Goal: Task Accomplishment & Management: Complete application form

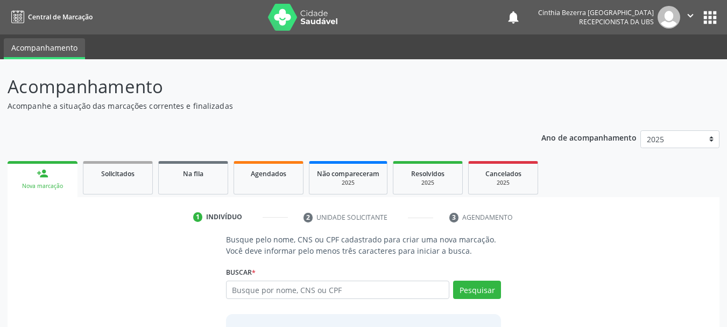
click at [392, 292] on input "text" at bounding box center [338, 289] width 224 height 18
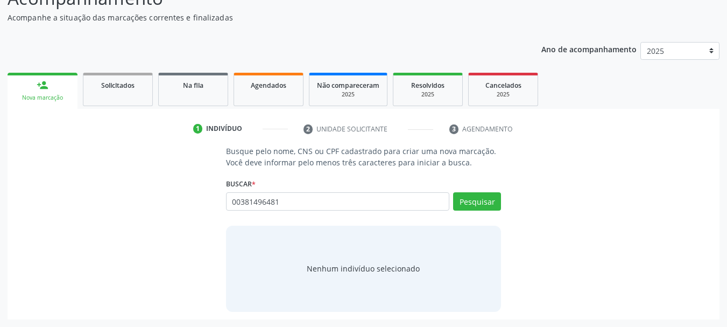
type input "00381496481"
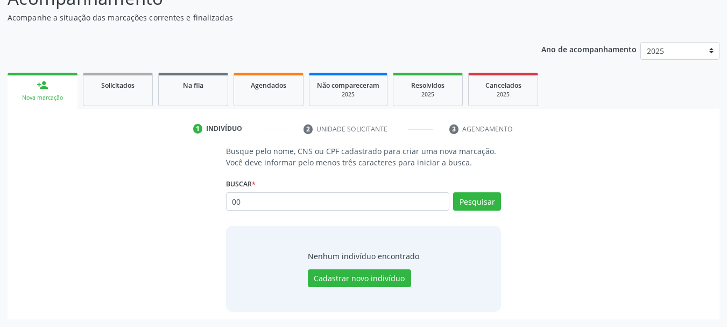
type input "0"
type input "00381496481"
type input "0"
type input "898006376618083"
type input "8"
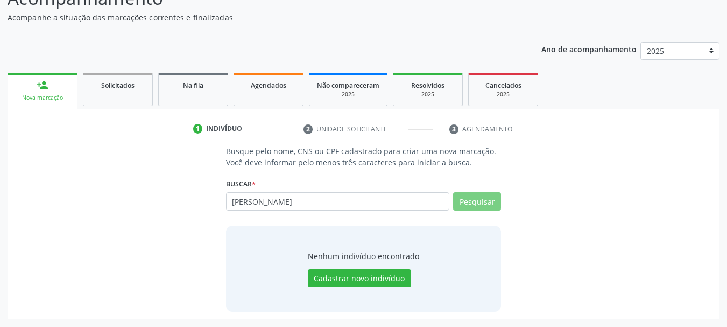
type input "maria luiza de araujo furtado"
type input "m"
type input "Maria Luiza de araujo furtado"
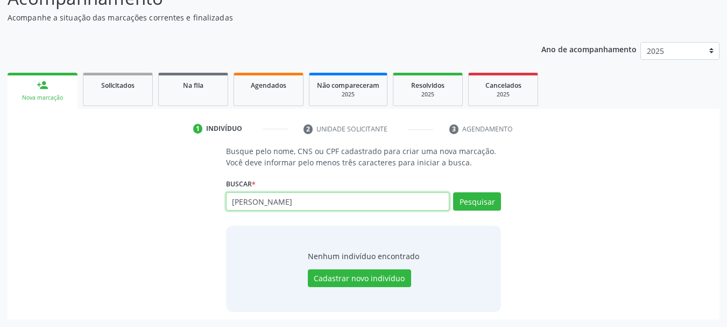
click at [417, 201] on input "Maria Luiza de araujo furtado" at bounding box center [338, 201] width 224 height 18
type input "M"
type input "898006376618083"
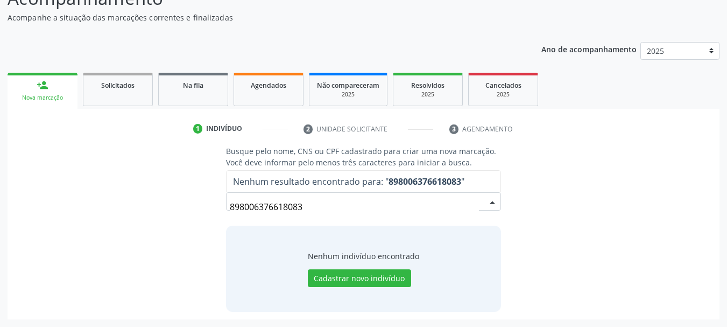
click at [417, 201] on input "898006376618083" at bounding box center [355, 207] width 250 height 22
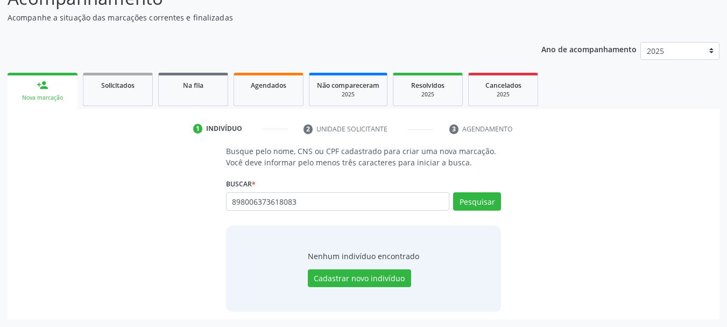
type input "898006373618083"
type input "8"
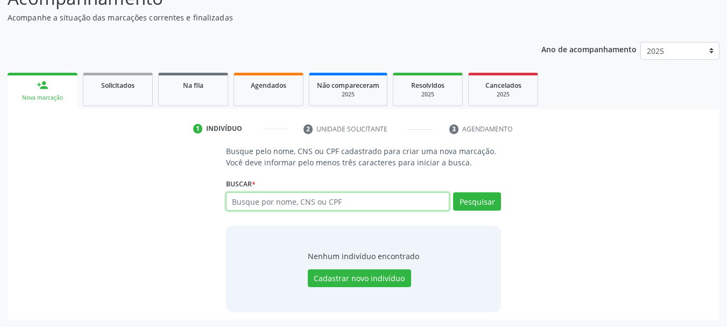
click at [364, 206] on input "text" at bounding box center [338, 201] width 224 height 18
type input "9"
type input "898006376618083"
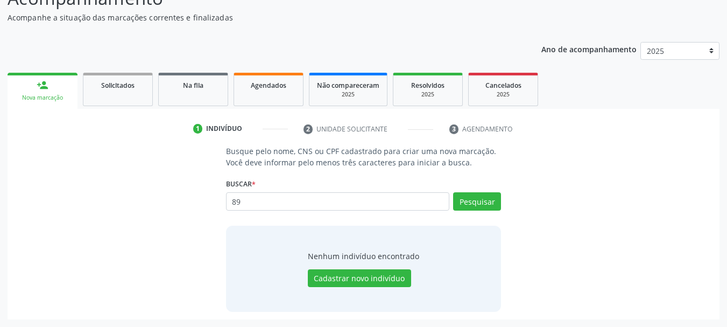
type input "8"
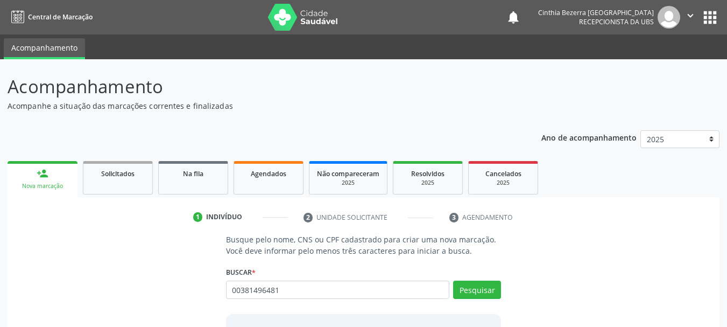
type input "00381496481"
type input "0"
type input "00381496481"
type input "0"
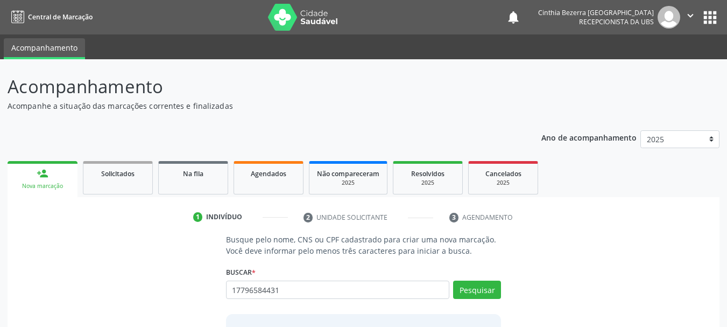
type input "17796584431"
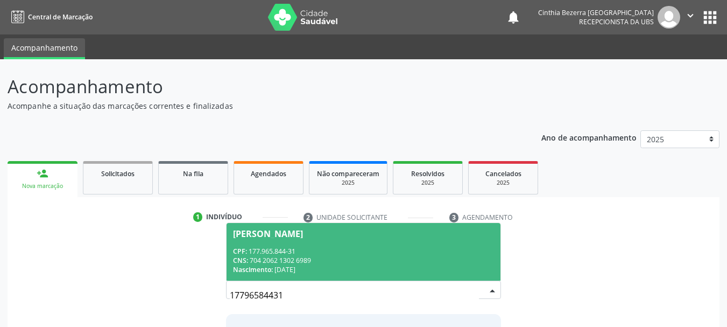
click at [303, 234] on div "Nicolas Eduardo de Melo Lima" at bounding box center [268, 233] width 70 height 9
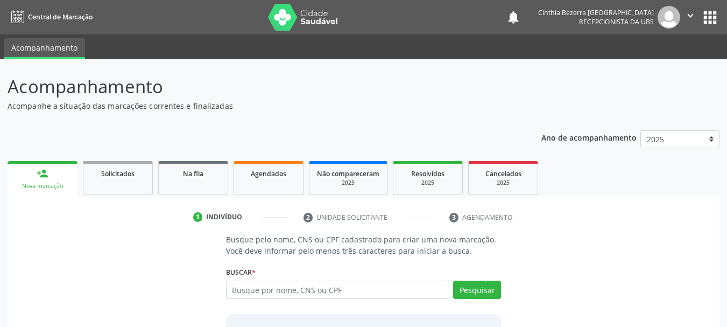
scroll to position [105, 0]
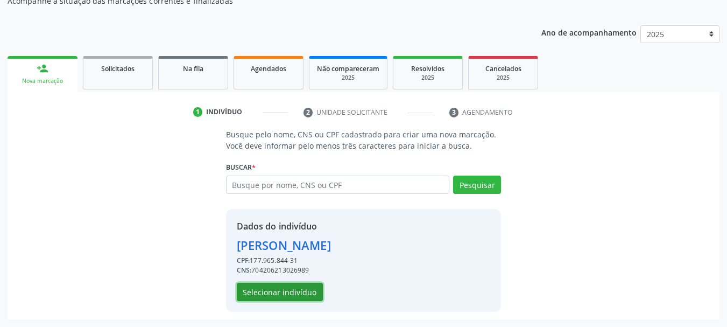
click at [297, 298] on button "Selecionar indivíduo" at bounding box center [280, 292] width 86 height 18
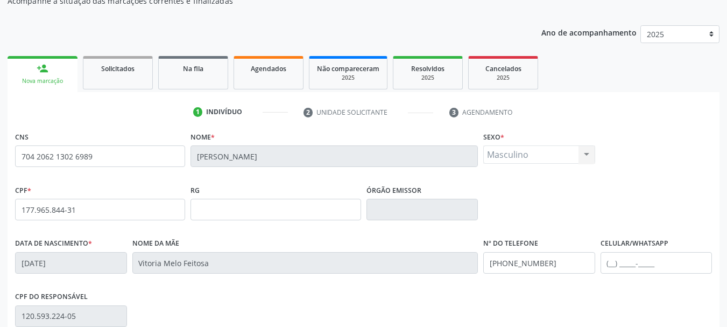
scroll to position [257, 0]
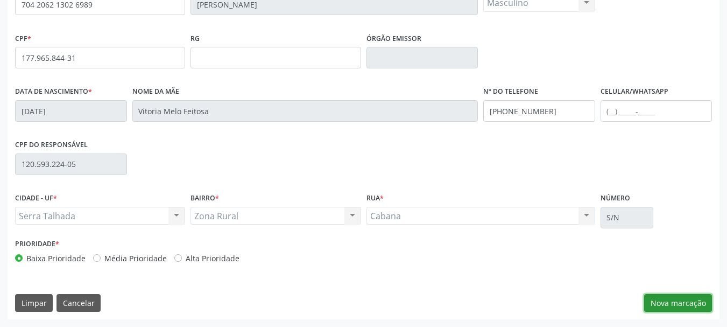
click at [698, 297] on button "Nova marcação" at bounding box center [678, 303] width 68 height 18
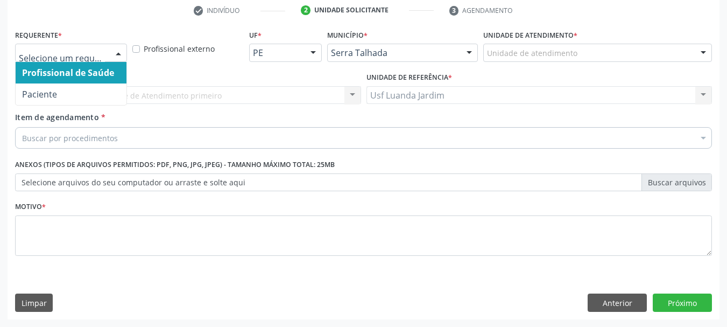
click at [99, 47] on div at bounding box center [71, 53] width 112 height 18
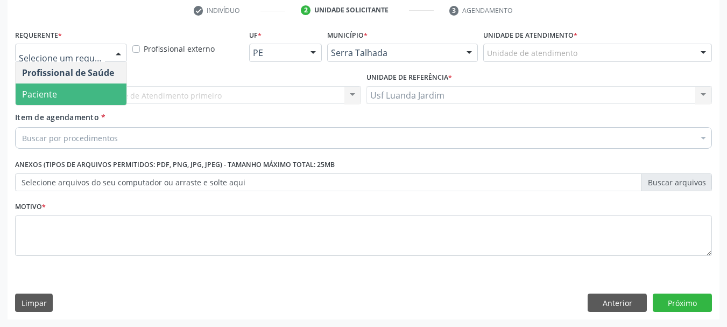
click at [102, 90] on span "Paciente" at bounding box center [71, 94] width 111 height 22
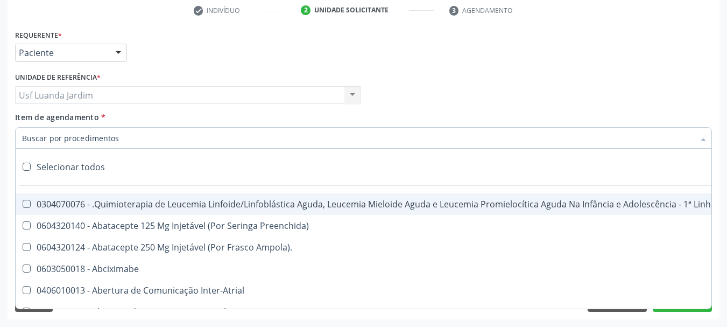
click at [147, 139] on div at bounding box center [363, 138] width 697 height 22
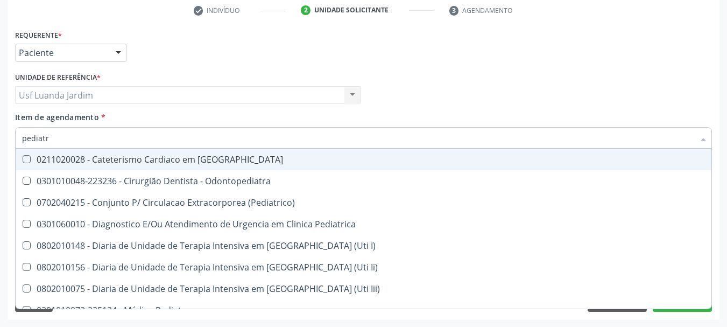
type input "pediatra"
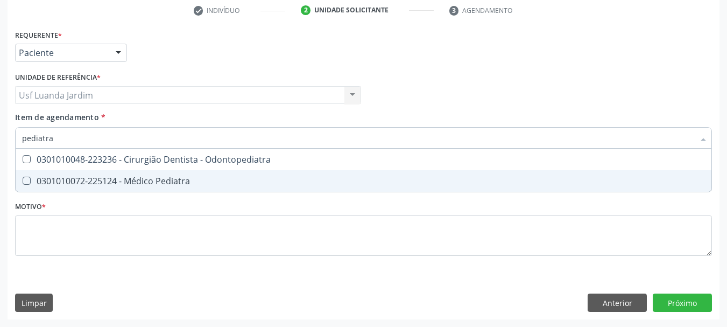
click at [178, 181] on div "0301010072-225124 - Médico Pediatra" at bounding box center [363, 181] width 683 height 9
checkbox Pediatra "true"
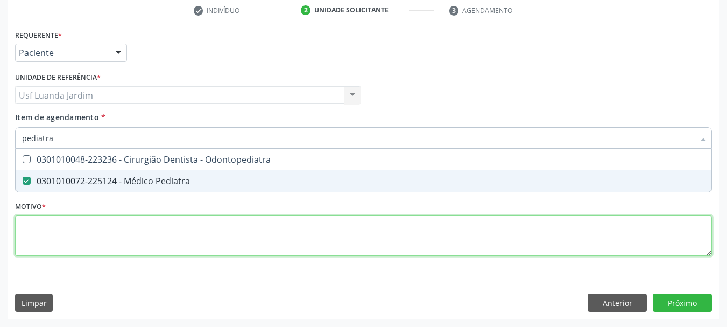
click at [286, 221] on div "Requerente * Paciente Profissional de Saúde Paciente Nenhum resultado encontrad…" at bounding box center [363, 149] width 697 height 244
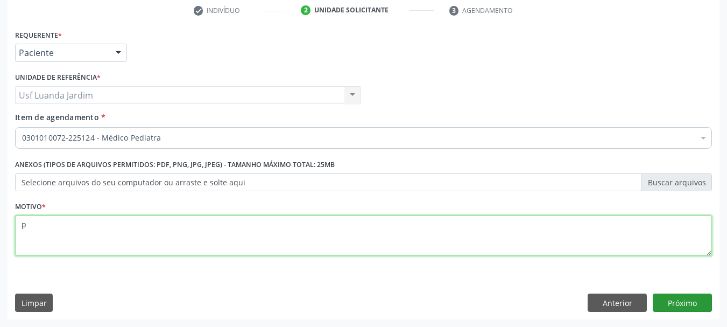
type textarea "p"
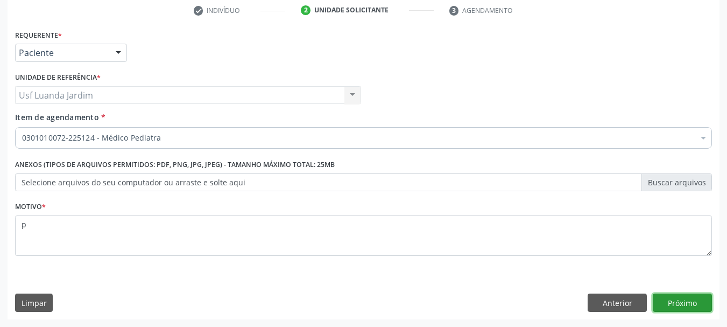
click at [687, 300] on button "Próximo" at bounding box center [682, 302] width 59 height 18
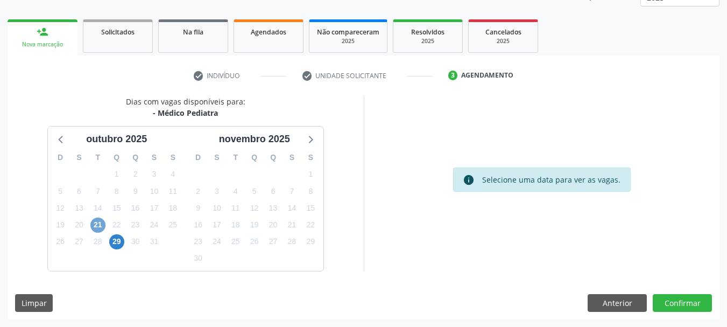
click at [97, 226] on span "21" at bounding box center [97, 224] width 15 height 15
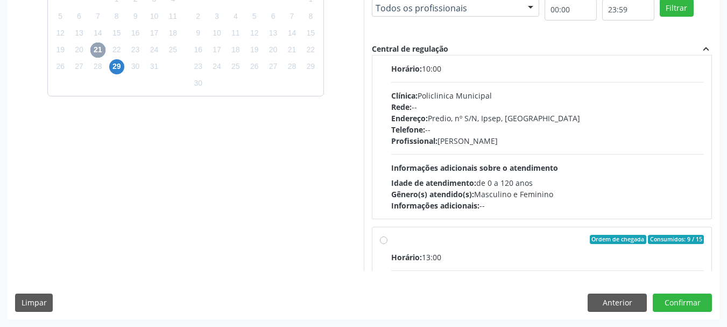
scroll to position [0, 0]
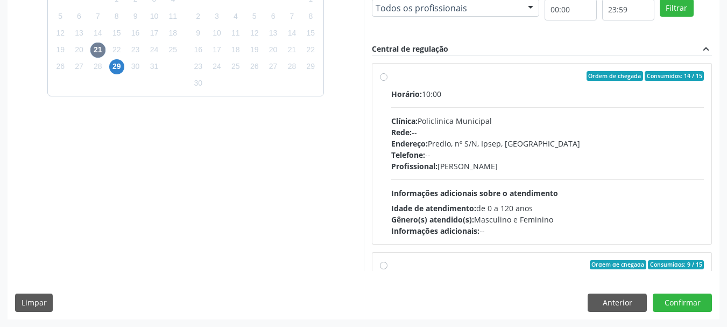
click at [391, 77] on label "Ordem de chegada Consumidos: 14 / 15 Horário: 10:00 Clínica: Policlinica Munici…" at bounding box center [547, 153] width 313 height 165
click at [386, 77] on input "Ordem de chegada Consumidos: 14 / 15 Horário: 10:00 Clínica: Policlinica Munici…" at bounding box center [384, 76] width 8 height 10
radio input "true"
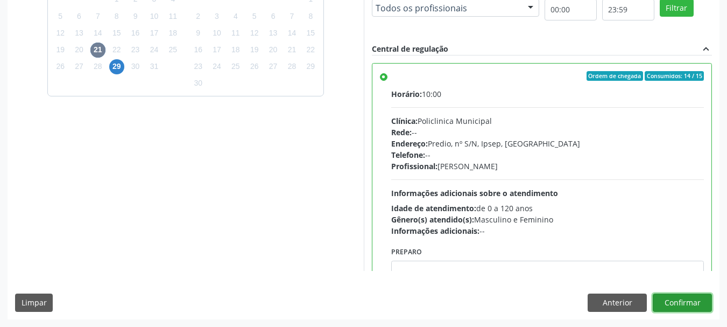
click at [685, 298] on button "Confirmar" at bounding box center [682, 302] width 59 height 18
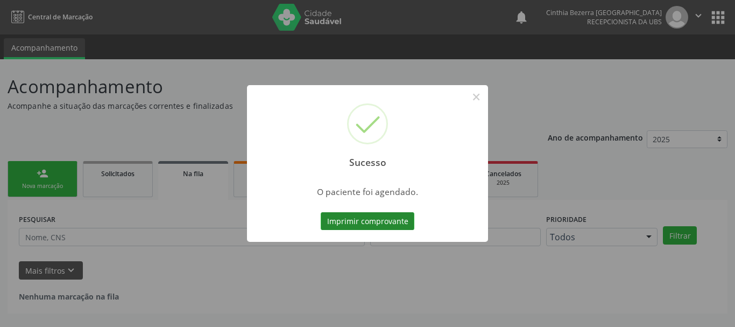
click at [387, 223] on button "Imprimir comprovante" at bounding box center [368, 221] width 94 height 18
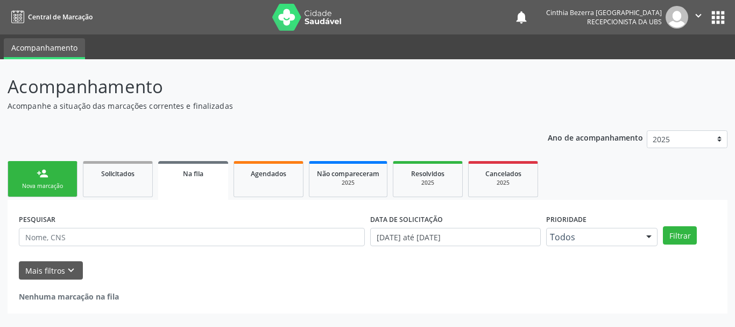
click at [47, 172] on div "person_add" at bounding box center [43, 173] width 12 height 12
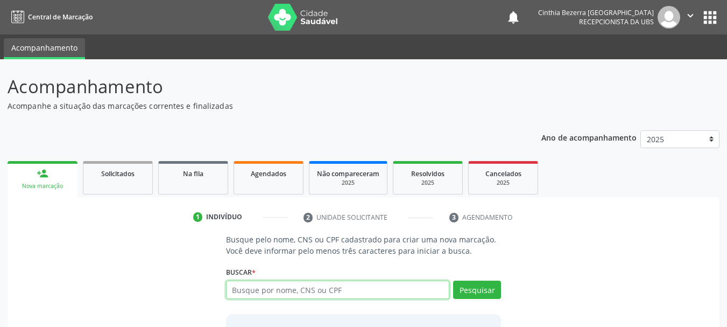
click at [376, 291] on input "text" at bounding box center [338, 289] width 224 height 18
type input "00381496481"
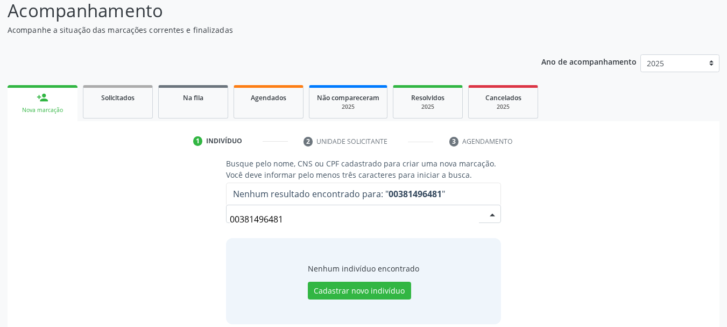
scroll to position [86, 0]
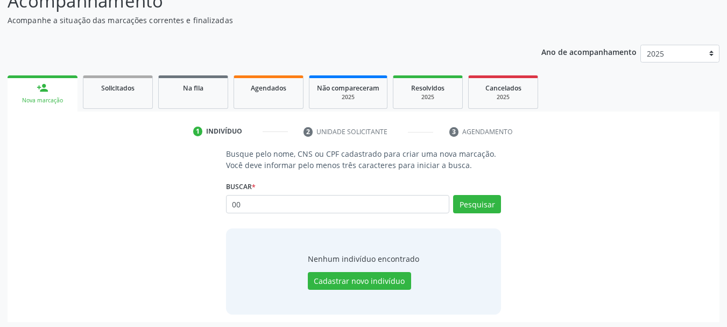
type input "0"
type input "898006376618083"
type input "8"
type input "11473400481"
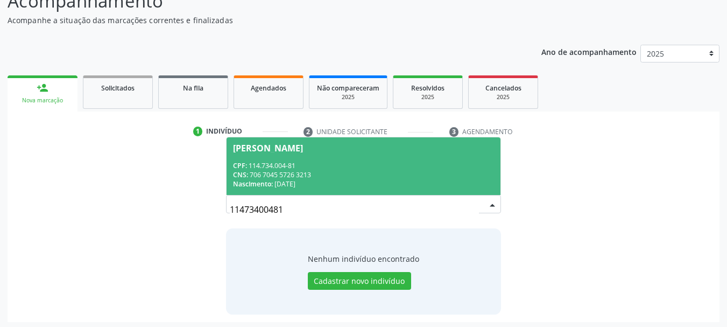
click at [458, 149] on div "Jarlene Pereira Roseno" at bounding box center [364, 148] width 262 height 9
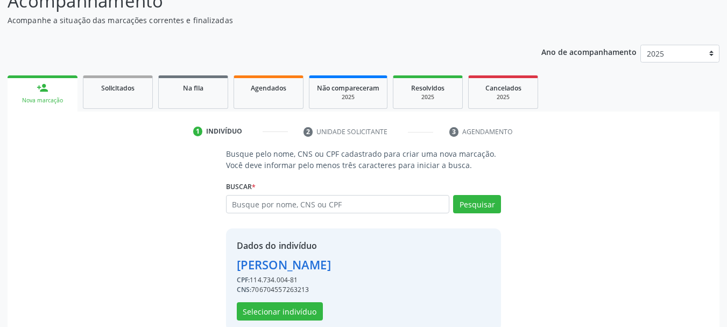
scroll to position [105, 0]
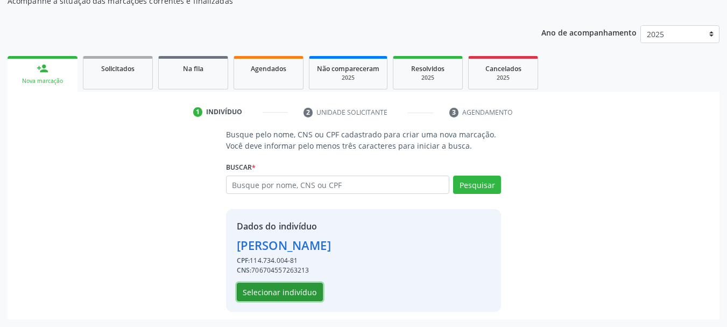
click at [289, 298] on button "Selecionar indivíduo" at bounding box center [280, 292] width 86 height 18
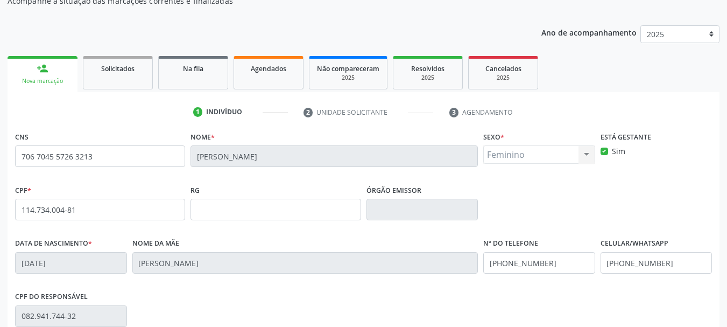
scroll to position [257, 0]
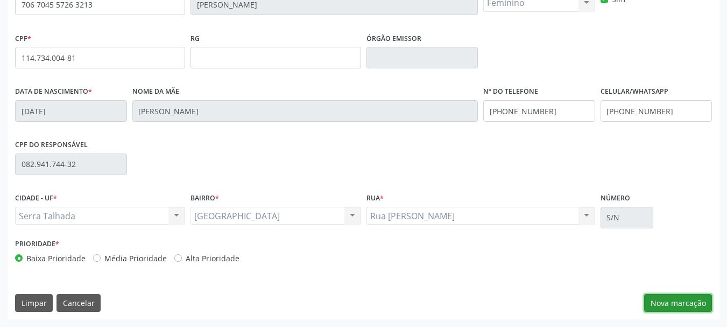
click at [702, 302] on button "Nova marcação" at bounding box center [678, 303] width 68 height 18
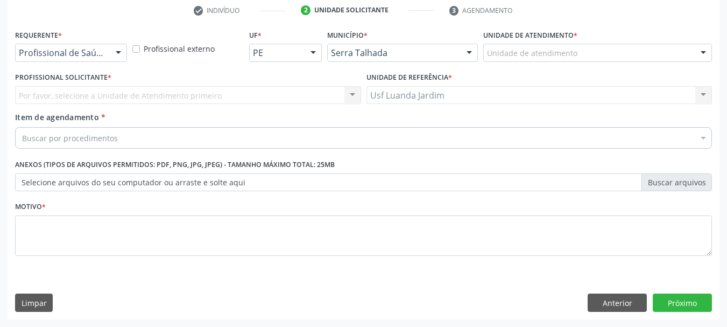
scroll to position [207, 0]
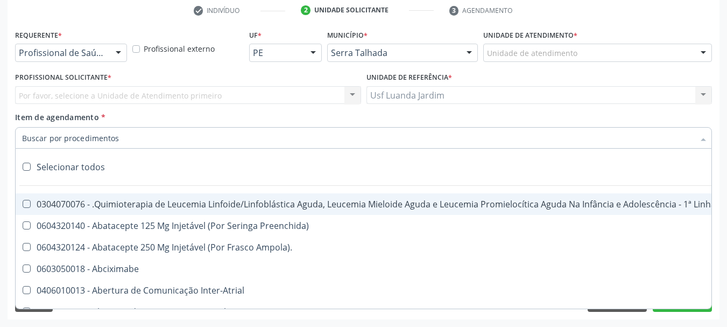
click at [268, 140] on div at bounding box center [363, 138] width 697 height 22
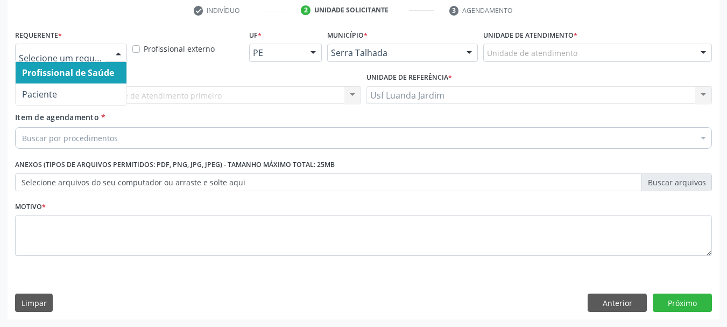
click at [120, 48] on div at bounding box center [118, 53] width 16 height 18
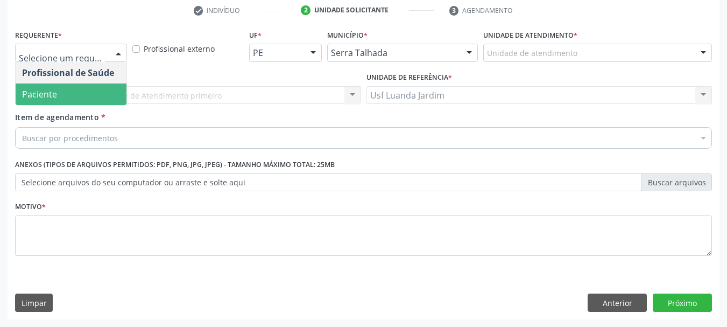
click at [114, 88] on span "Paciente" at bounding box center [71, 94] width 111 height 22
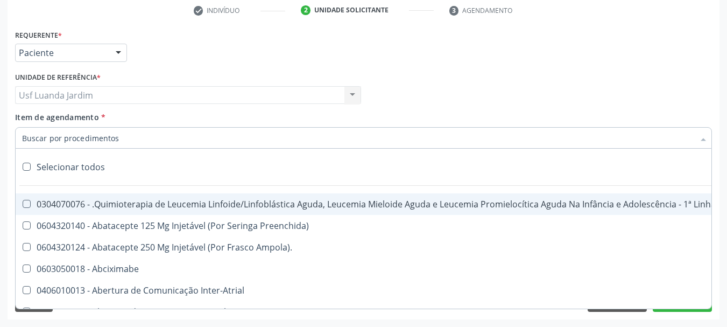
click at [144, 144] on div at bounding box center [363, 138] width 697 height 22
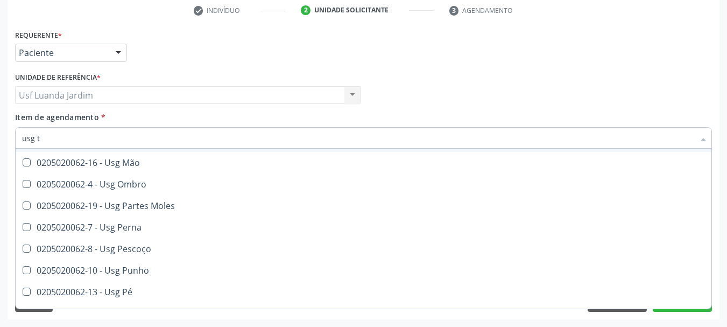
scroll to position [0, 0]
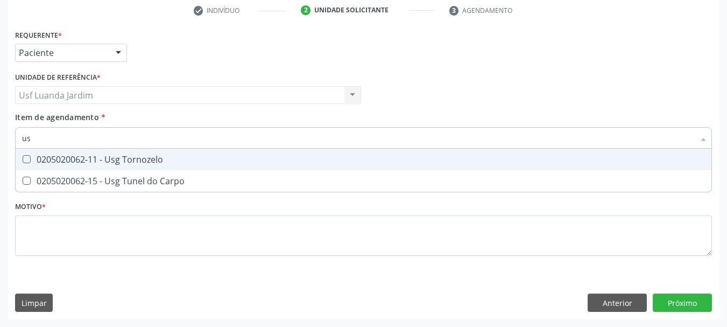
type input "u"
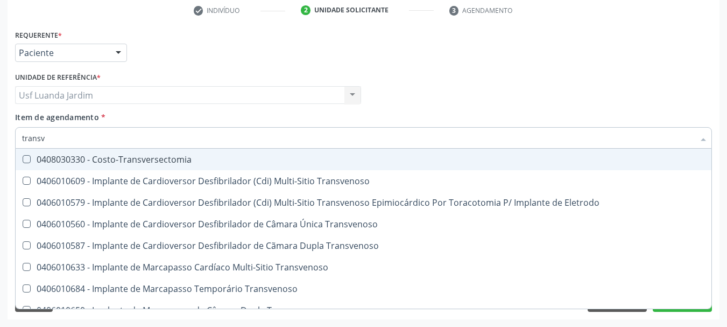
type input "transva"
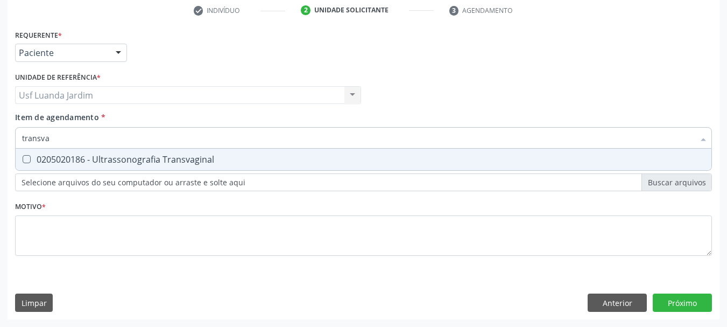
click at [543, 153] on span "0205020186 - Ultrassonografia Transvaginal" at bounding box center [364, 160] width 696 height 22
checkbox Transvaginal "true"
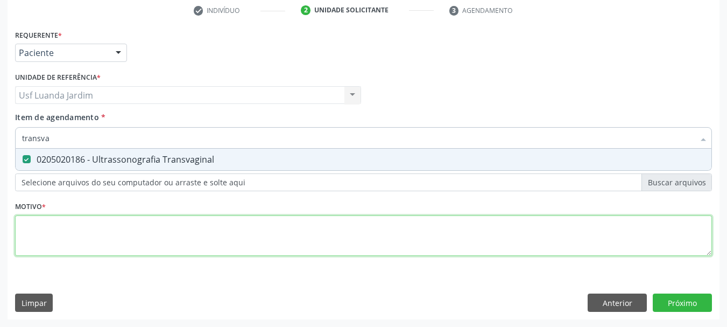
click at [520, 220] on div "Requerente * Paciente Profissional de Saúde Paciente Nenhum resultado encontrad…" at bounding box center [363, 149] width 697 height 244
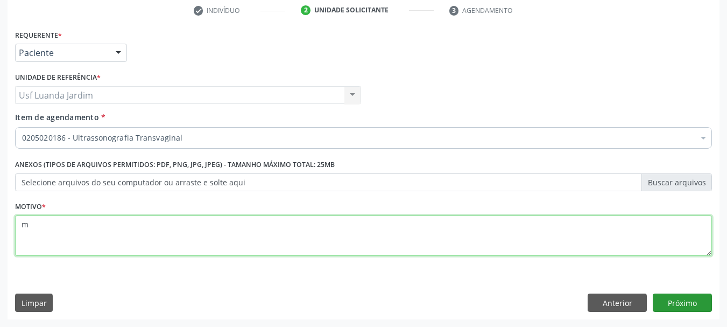
type textarea "m"
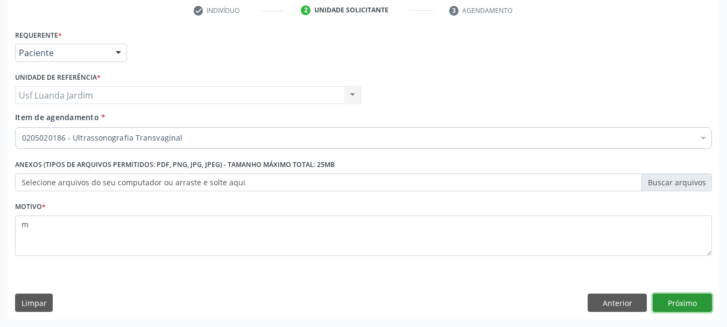
click at [696, 297] on button "Próximo" at bounding box center [682, 302] width 59 height 18
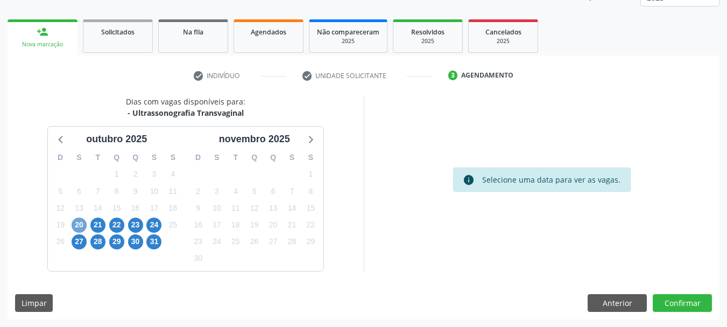
click at [79, 228] on span "20" at bounding box center [79, 224] width 15 height 15
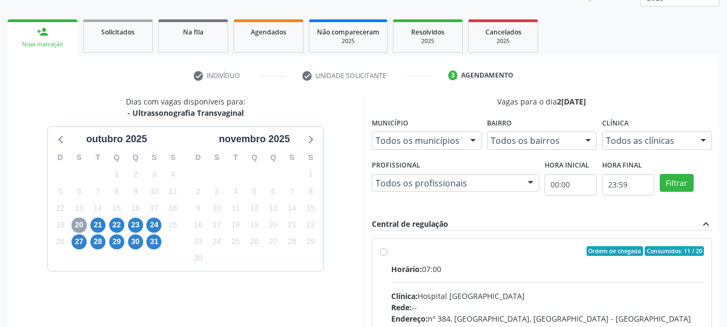
scroll to position [297, 0]
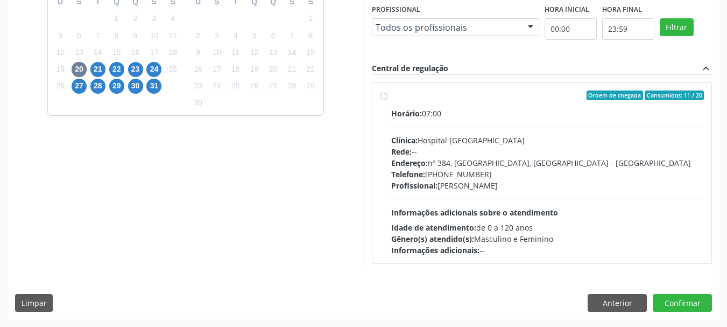
click at [391, 95] on label "Ordem de chegada Consumidos: 11 / 20 Horário: 07:00 Clínica: Hospital Sao Franc…" at bounding box center [547, 172] width 313 height 165
click at [386, 95] on input "Ordem de chegada Consumidos: 11 / 20 Horário: 07:00 Clínica: Hospital Sao Franc…" at bounding box center [384, 95] width 8 height 10
radio input "true"
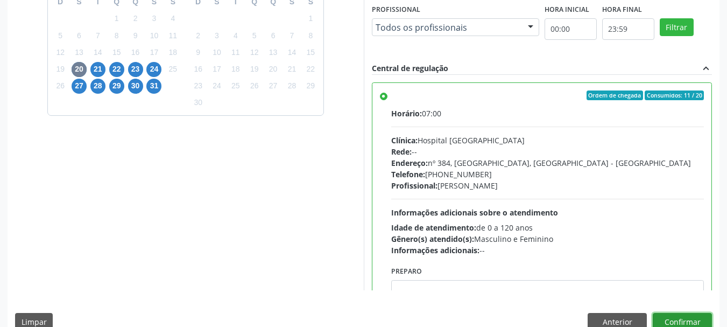
click at [697, 315] on button "Confirmar" at bounding box center [682, 322] width 59 height 18
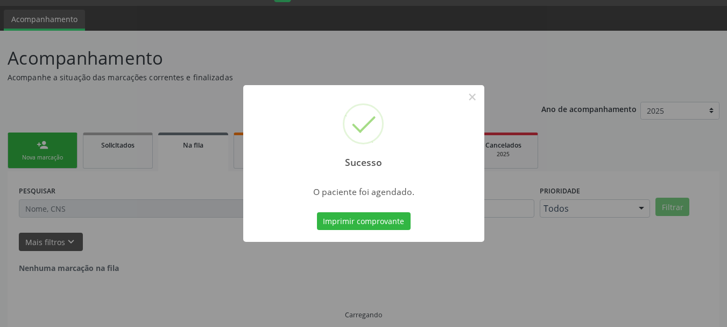
scroll to position [0, 0]
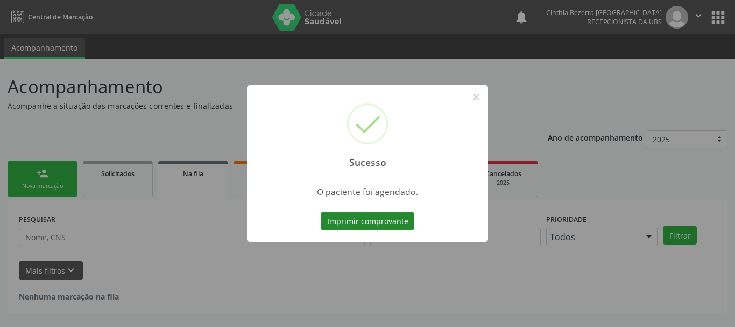
click at [388, 219] on button "Imprimir comprovante" at bounding box center [368, 221] width 94 height 18
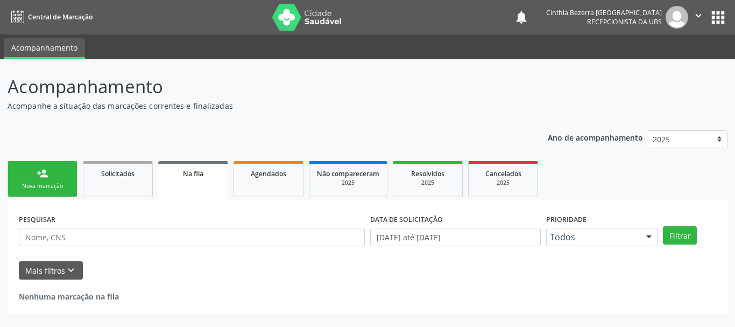
click at [59, 189] on div "Nova marcação" at bounding box center [43, 186] width 54 height 8
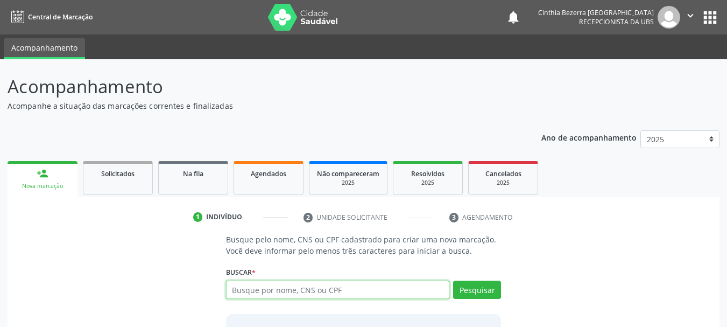
click at [301, 290] on input "text" at bounding box center [338, 289] width 224 height 18
type input "18607834495"
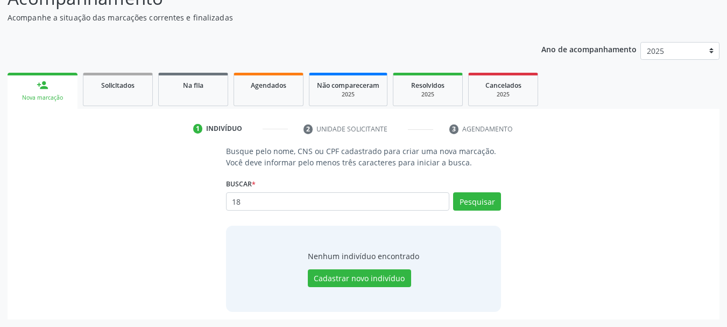
type input "1"
type input "702109716708092"
type input "7"
type input "pedro antonio pereira da silva"
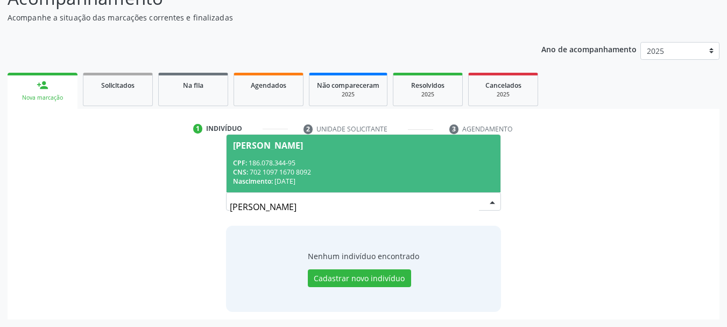
click at [428, 174] on div "CNS: 702 1097 1670 8092" at bounding box center [364, 171] width 262 height 9
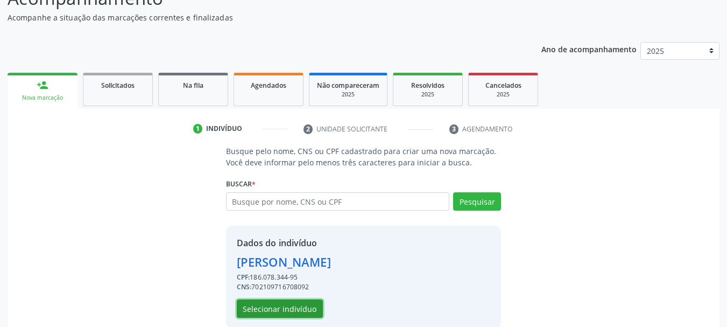
click at [304, 310] on button "Selecionar indivíduo" at bounding box center [280, 308] width 86 height 18
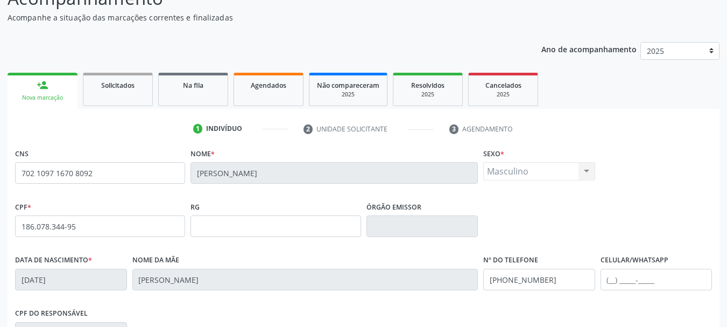
scroll to position [257, 0]
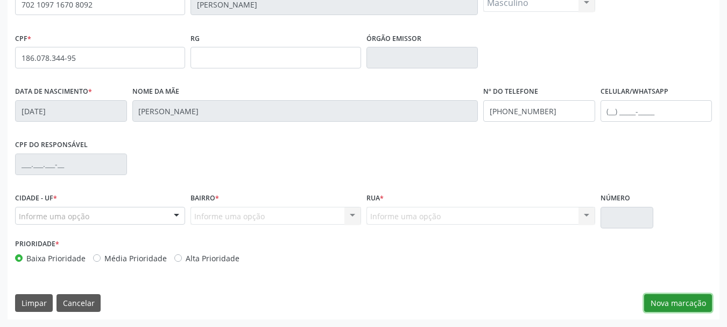
click at [679, 296] on button "Nova marcação" at bounding box center [678, 303] width 68 height 18
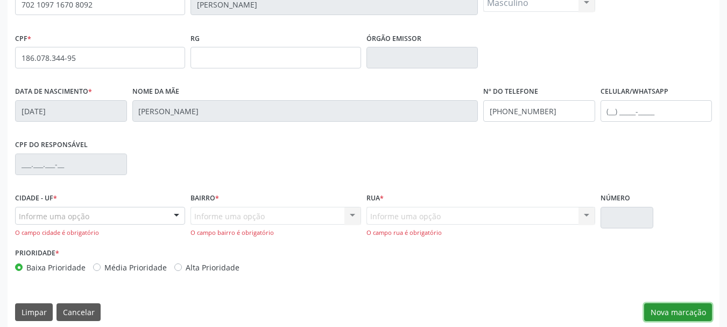
click at [692, 311] on button "Nova marcação" at bounding box center [678, 312] width 68 height 18
click at [174, 220] on div at bounding box center [176, 216] width 16 height 18
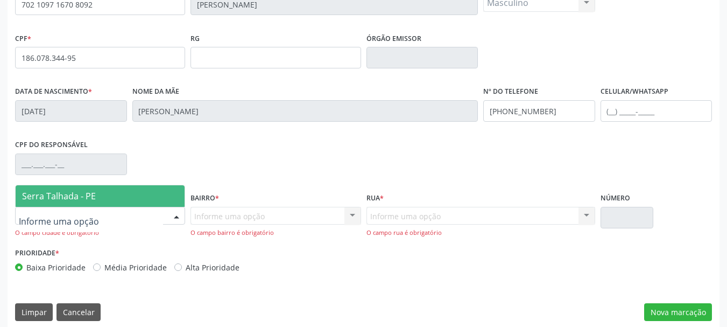
click at [164, 201] on span "Serra Talhada - PE" at bounding box center [100, 196] width 169 height 22
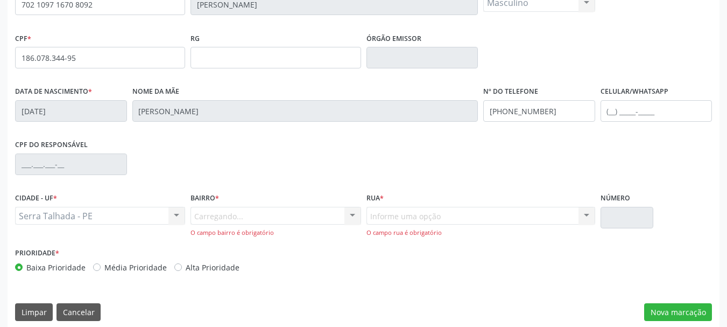
click at [352, 217] on div "Carregando... Nenhum resultado encontrado para: " " Nenhuma opção encontrada. D…" at bounding box center [276, 222] width 170 height 31
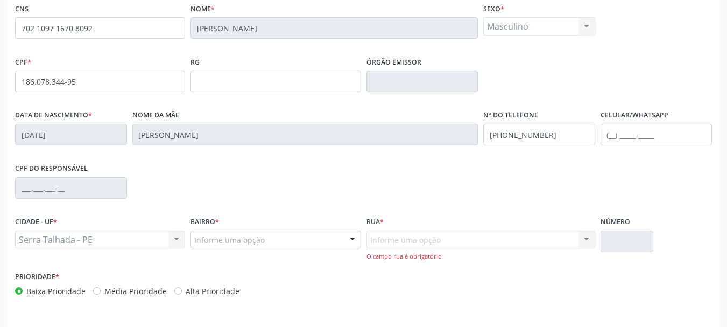
scroll to position [266, 0]
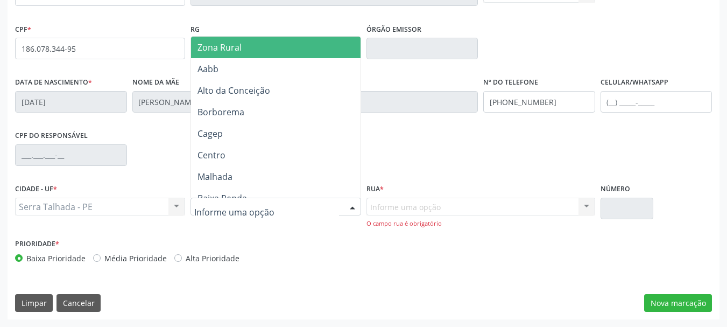
click at [353, 207] on div at bounding box center [353, 207] width 16 height 18
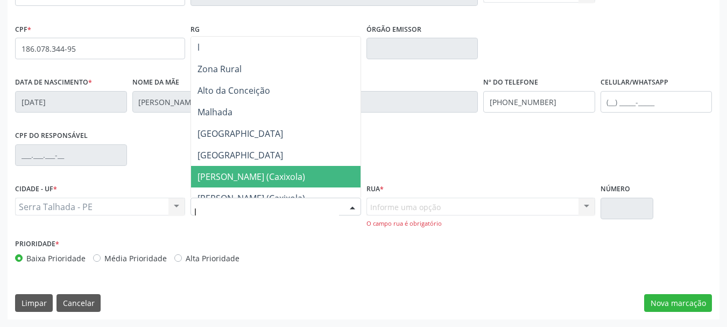
type input "lu"
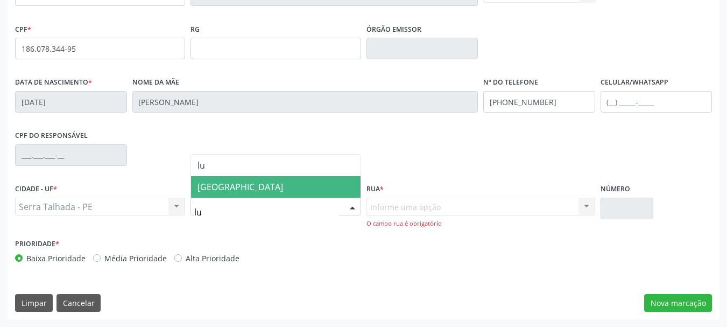
click at [333, 185] on span "Luanda" at bounding box center [275, 187] width 169 height 22
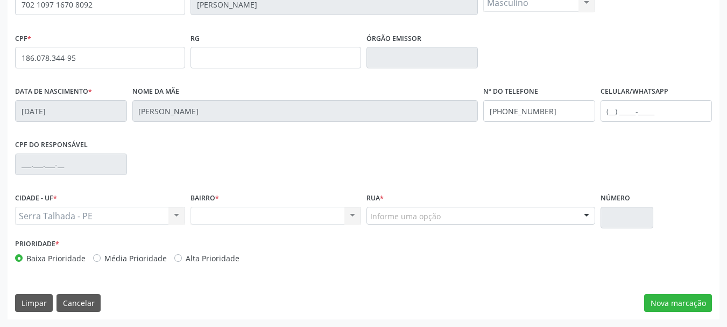
scroll to position [257, 0]
click at [687, 303] on button "Nova marcação" at bounding box center [678, 303] width 68 height 18
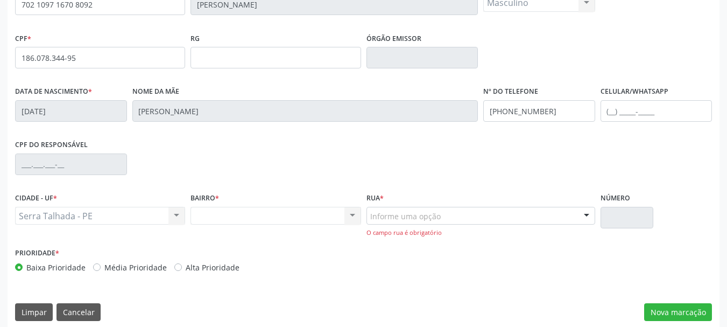
click at [569, 214] on div "Informe uma opção" at bounding box center [481, 216] width 229 height 18
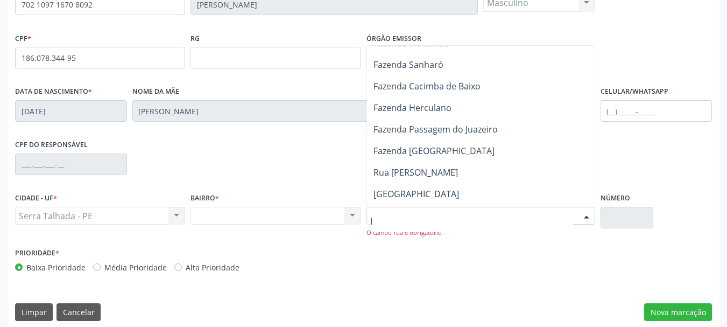
scroll to position [0, 0]
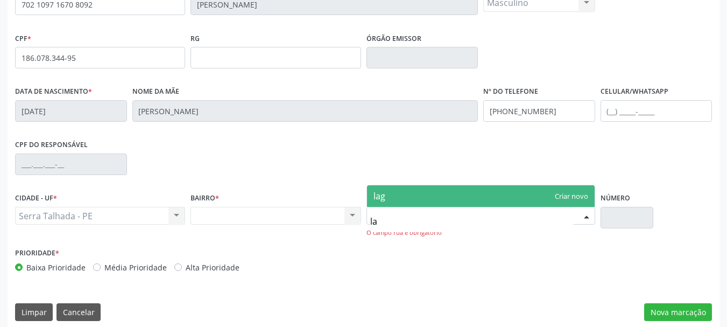
type input "l"
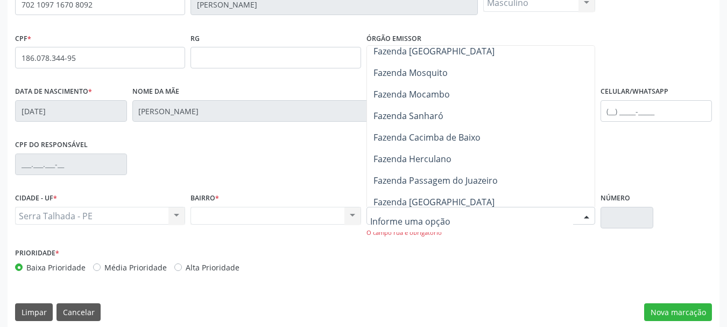
scroll to position [248, 0]
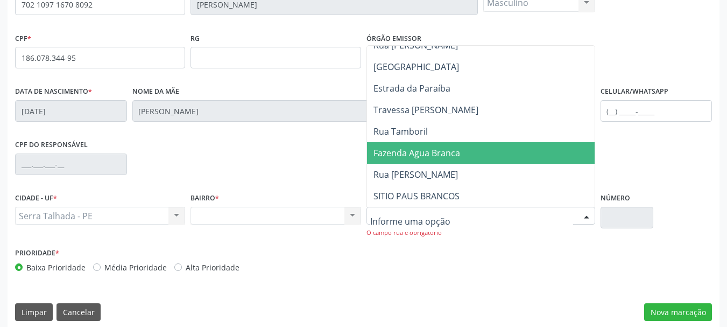
click at [488, 152] on span "Fazenda Agua Branca" at bounding box center [481, 153] width 228 height 22
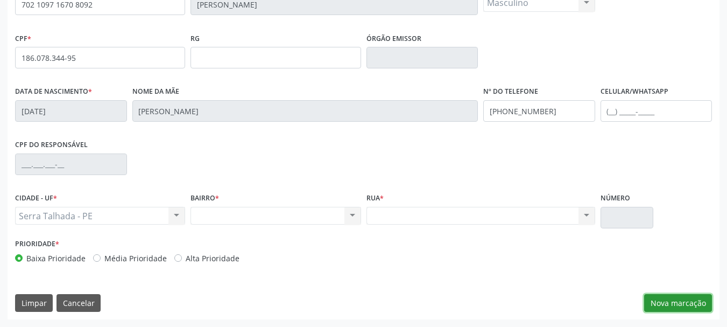
click at [661, 297] on button "Nova marcação" at bounding box center [678, 303] width 68 height 18
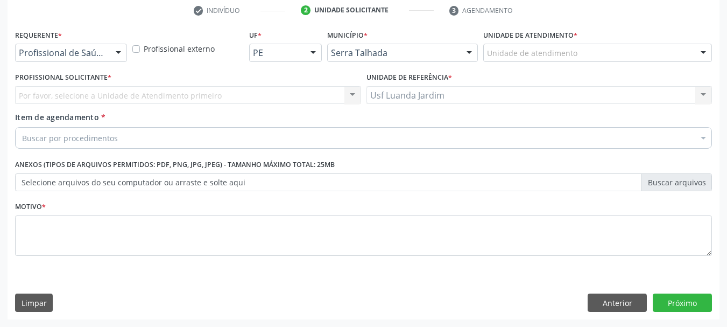
scroll to position [207, 0]
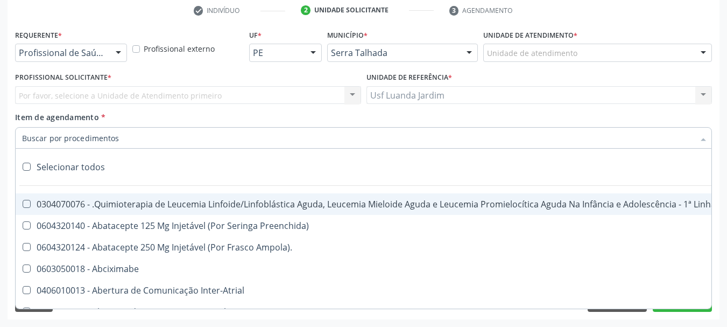
click at [516, 140] on div at bounding box center [363, 138] width 697 height 22
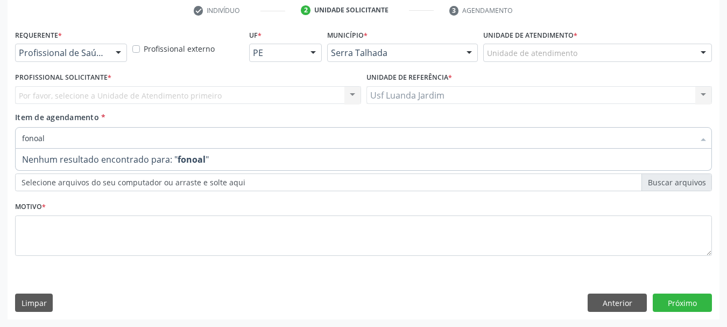
type input "fonoa"
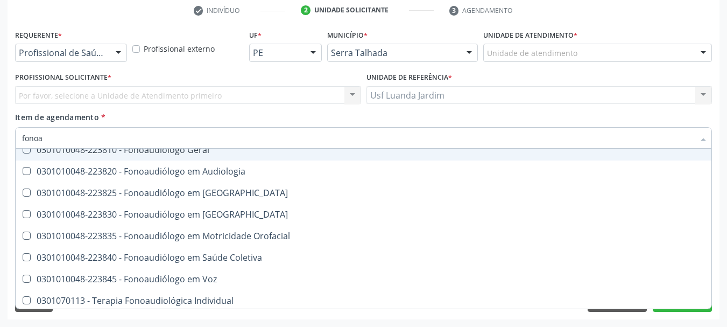
scroll to position [34, 0]
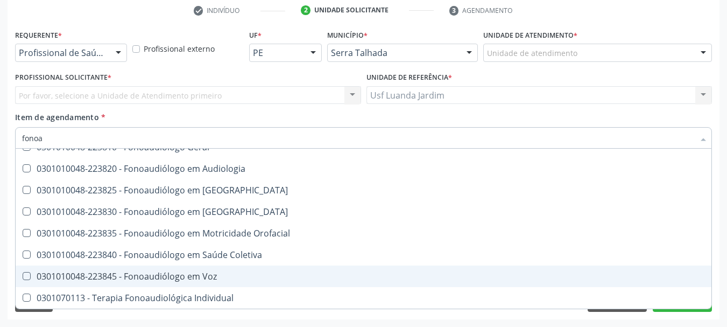
click at [252, 278] on div "0301010048-223845 - Fonoaudiólogo em Voz" at bounding box center [363, 276] width 683 height 9
checkbox Voz "true"
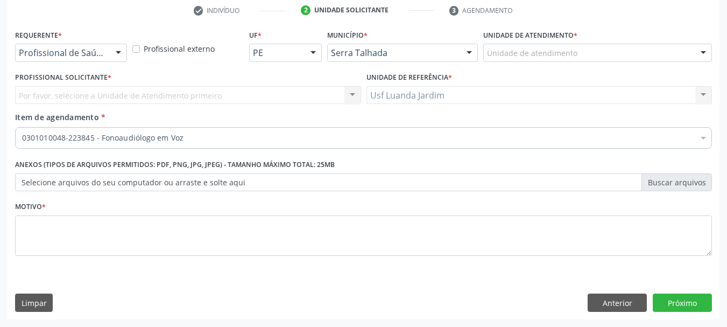
scroll to position [0, 0]
drag, startPoint x: 716, startPoint y: 223, endPoint x: 716, endPoint y: 199, distance: 24.2
click at [716, 199] on div "Requerente * Profissional de Saúde Profissional de Saúde Paciente Nenhum result…" at bounding box center [364, 173] width 712 height 292
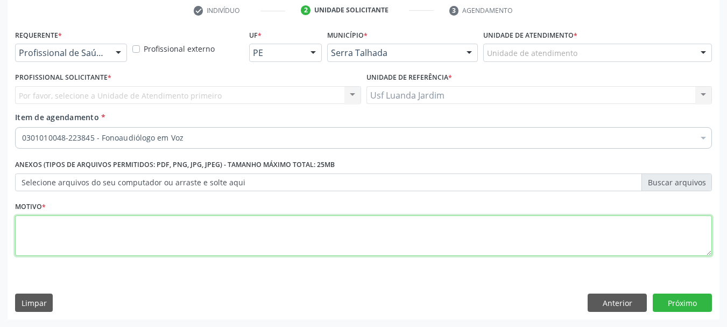
click at [543, 234] on textarea at bounding box center [363, 235] width 697 height 41
type textarea "m"
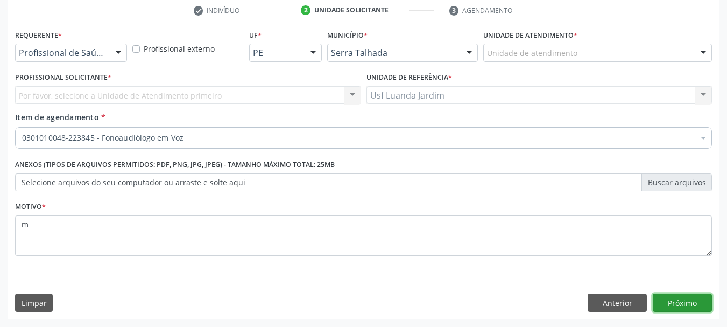
click at [692, 307] on button "Próximo" at bounding box center [682, 302] width 59 height 18
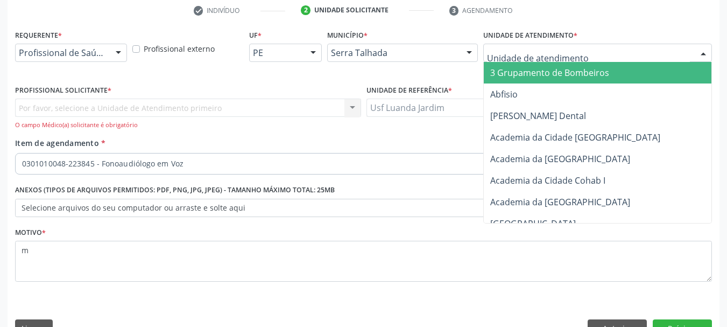
click at [617, 49] on div at bounding box center [597, 53] width 229 height 18
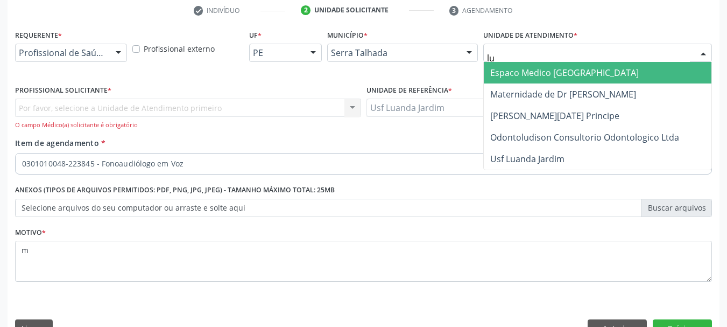
type input "lua"
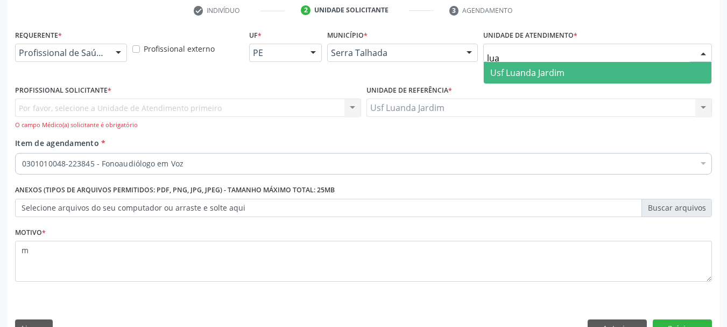
click at [621, 72] on span "Usf Luanda Jardim" at bounding box center [598, 73] width 228 height 22
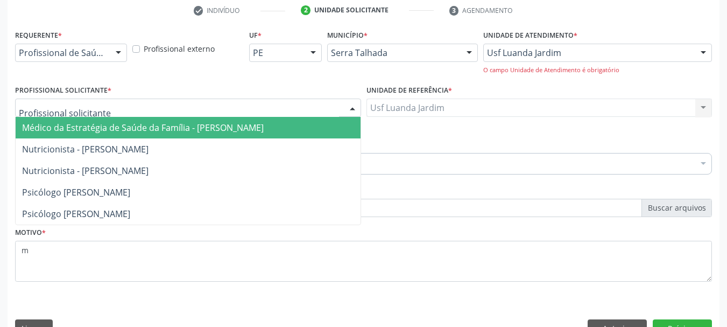
click at [308, 108] on div at bounding box center [188, 108] width 346 height 18
click at [298, 135] on span "Médico da Estratégia de Saúde da Família - Janaina Madeiro Lucena Gondim" at bounding box center [188, 128] width 345 height 22
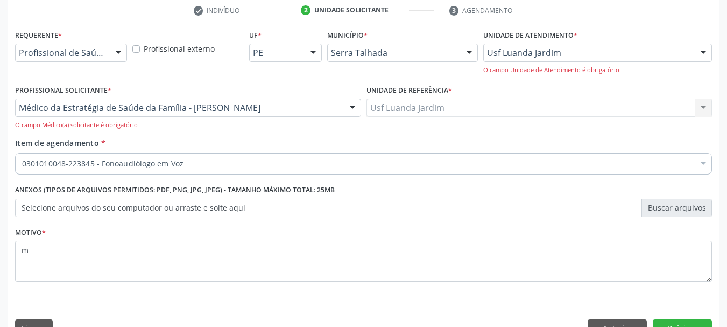
scroll to position [232, 0]
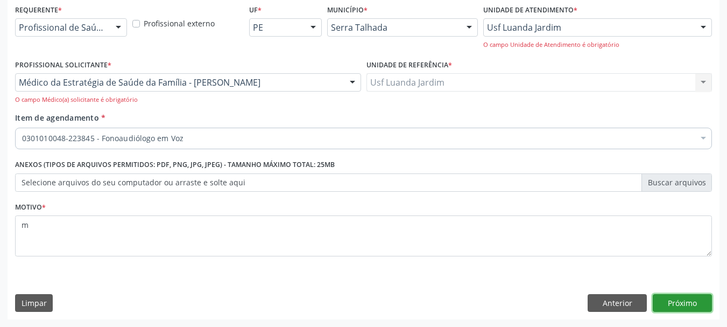
click at [678, 301] on button "Próximo" at bounding box center [682, 303] width 59 height 18
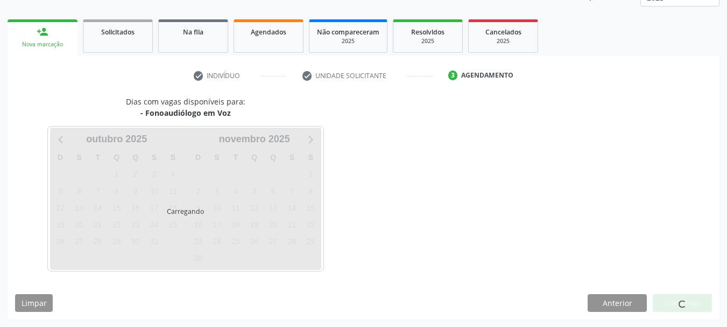
scroll to position [173, 0]
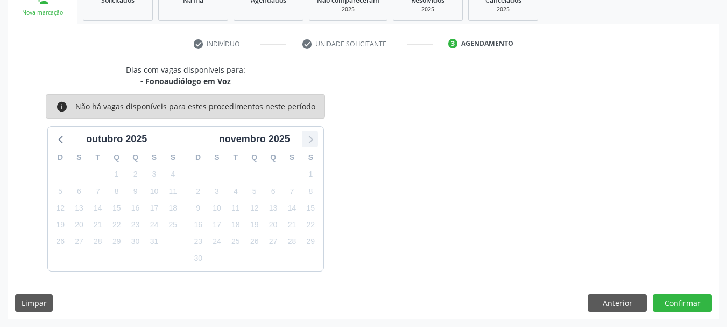
click at [311, 133] on icon at bounding box center [310, 139] width 14 height 14
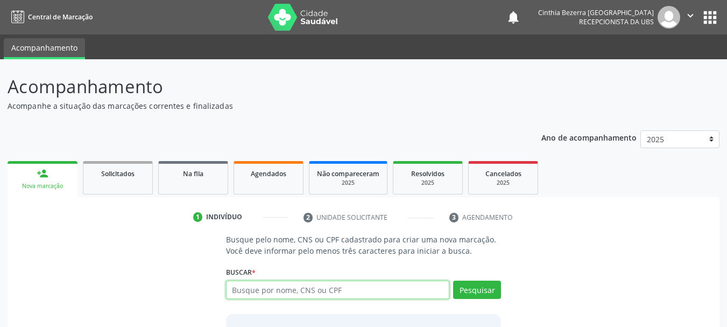
click at [293, 285] on input "text" at bounding box center [338, 289] width 224 height 18
type input "16096303439"
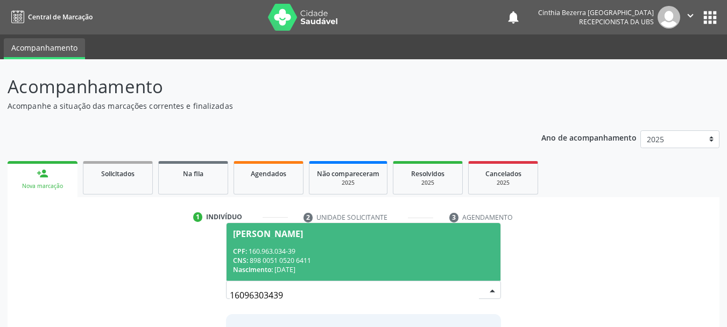
scroll to position [88, 0]
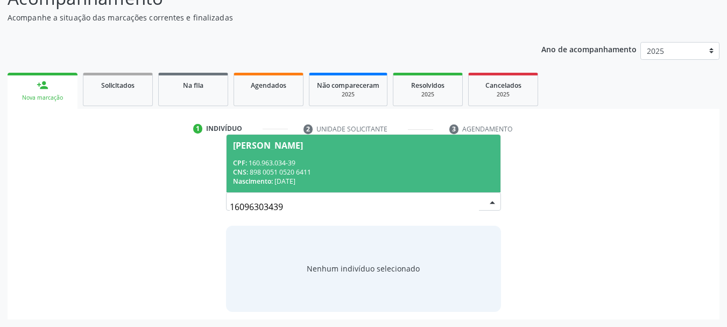
click at [372, 161] on div "CPF: 160.963.034-39" at bounding box center [364, 162] width 262 height 9
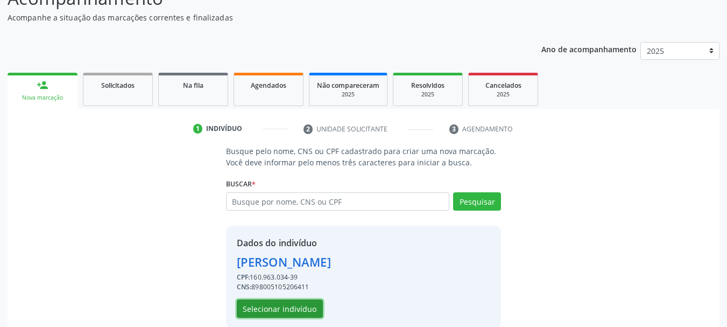
click at [290, 305] on button "Selecionar indivíduo" at bounding box center [280, 308] width 86 height 18
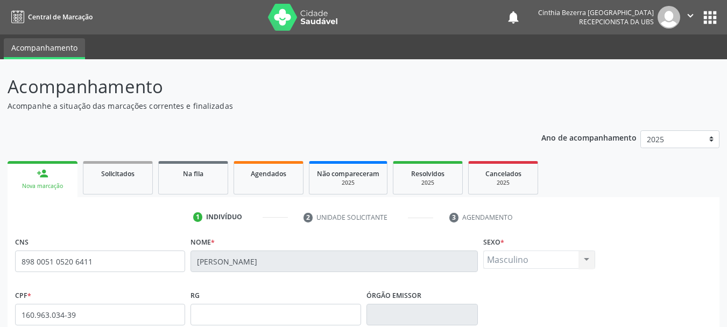
scroll to position [257, 0]
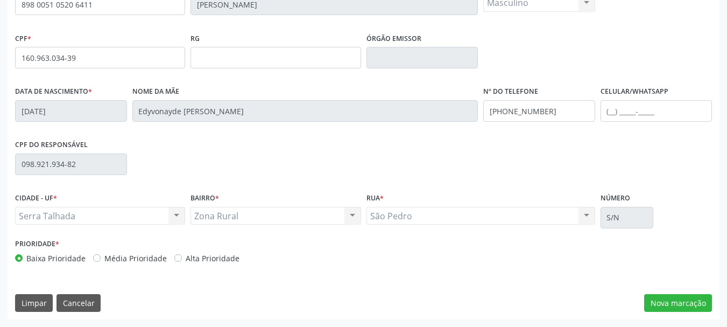
click at [681, 293] on div "CNS 898 0051 0520 6411 Nome * [PERSON_NAME] * Masculino Masculino Feminino Nenh…" at bounding box center [364, 148] width 712 height 342
click at [683, 300] on button "Nova marcação" at bounding box center [678, 303] width 68 height 18
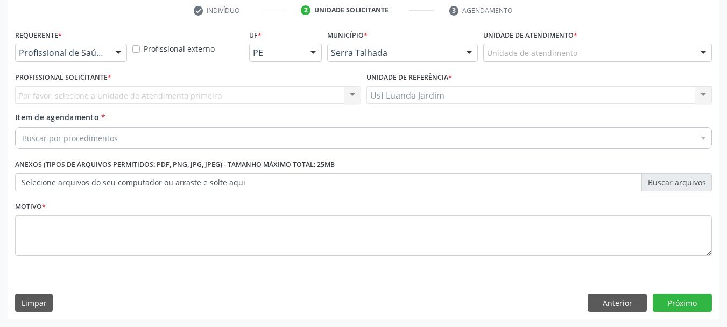
scroll to position [207, 0]
click at [124, 54] on div at bounding box center [118, 53] width 16 height 18
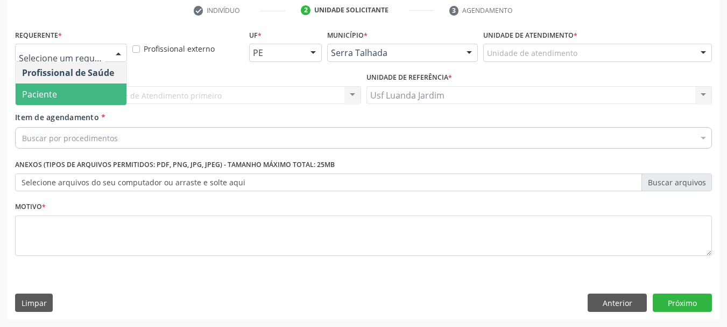
click at [112, 100] on span "Paciente" at bounding box center [71, 94] width 111 height 22
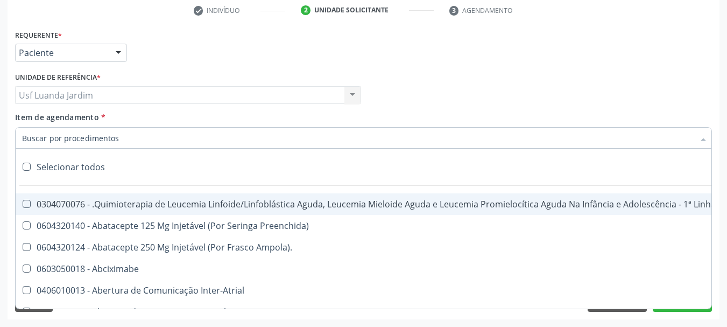
click at [145, 142] on div at bounding box center [363, 138] width 697 height 22
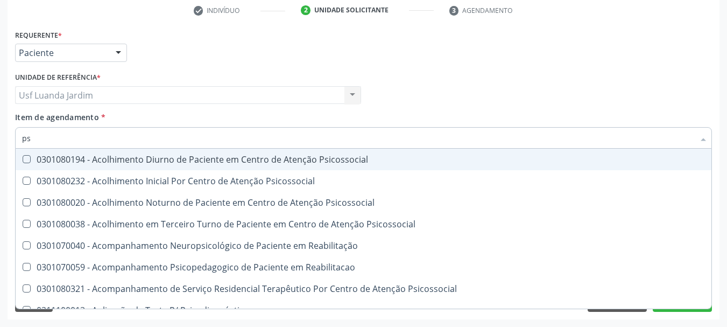
type input "p"
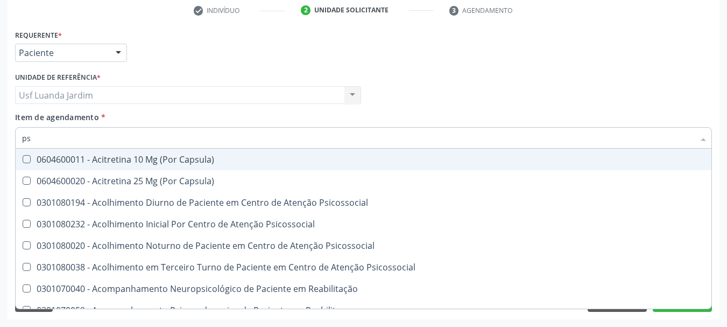
type input "p"
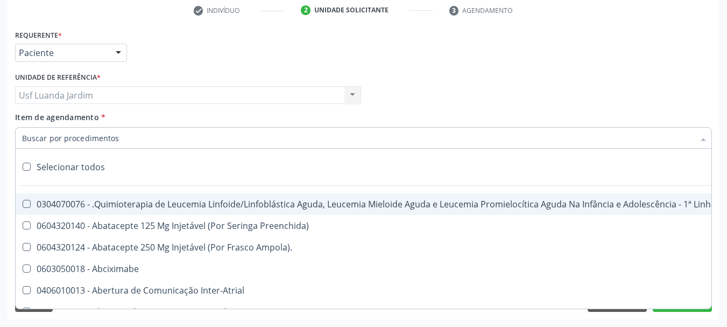
click at [209, 141] on div at bounding box center [363, 138] width 697 height 22
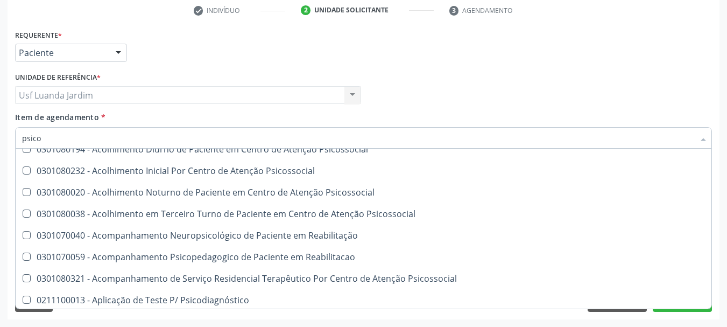
scroll to position [0, 0]
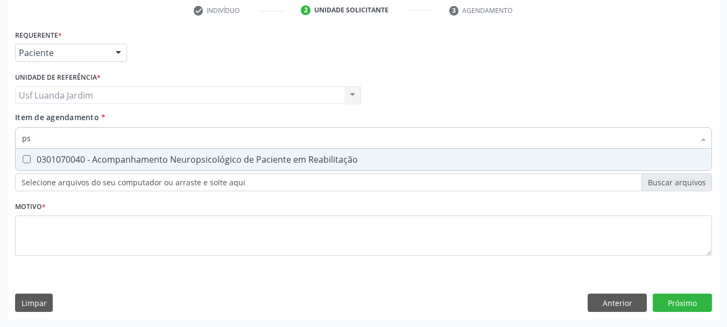
type input "p"
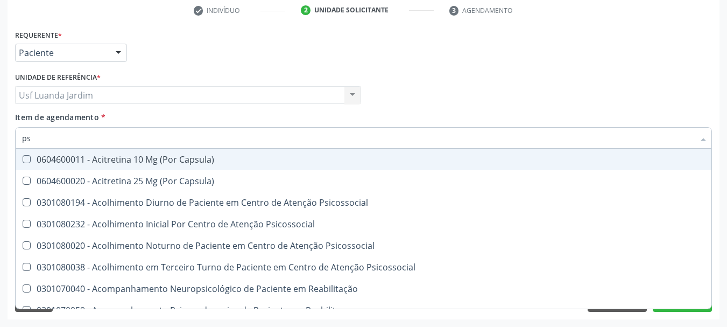
type input "p"
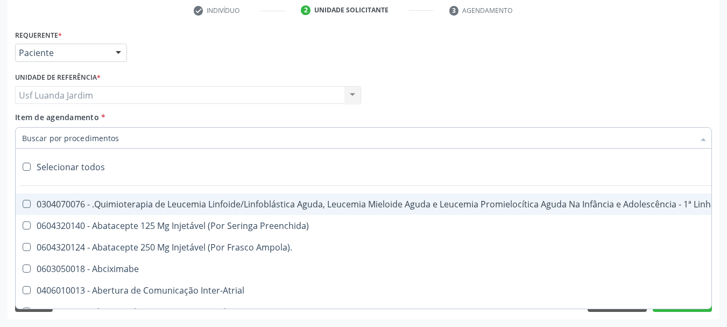
scroll to position [125, 0]
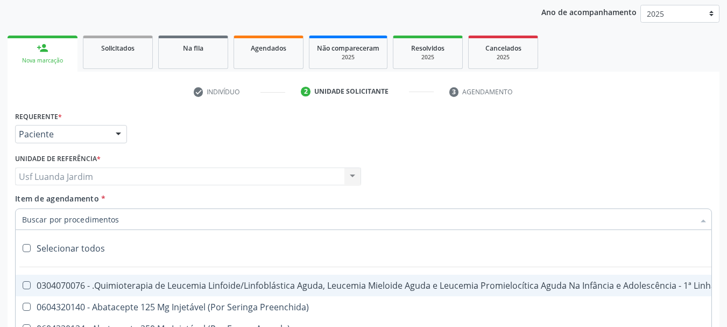
click at [655, 225] on input "Item de agendamento *" at bounding box center [358, 219] width 672 height 22
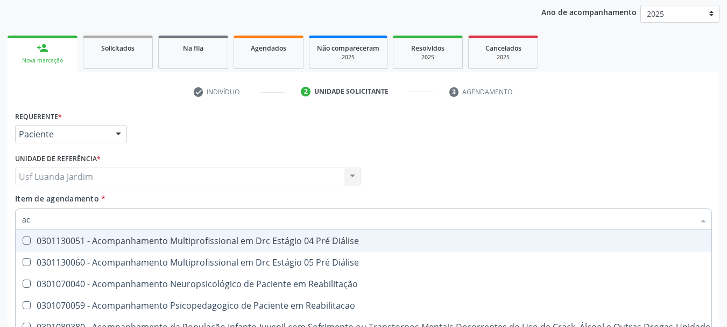
type input "a"
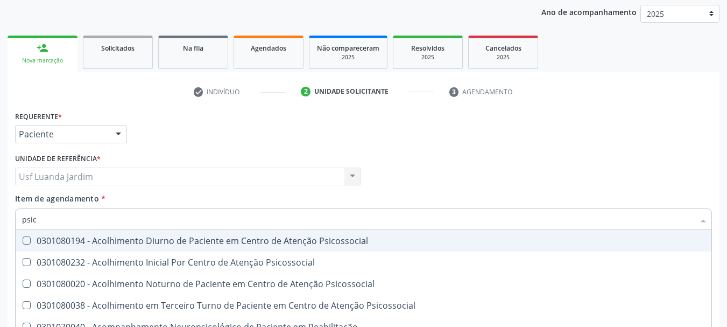
type input "psico"
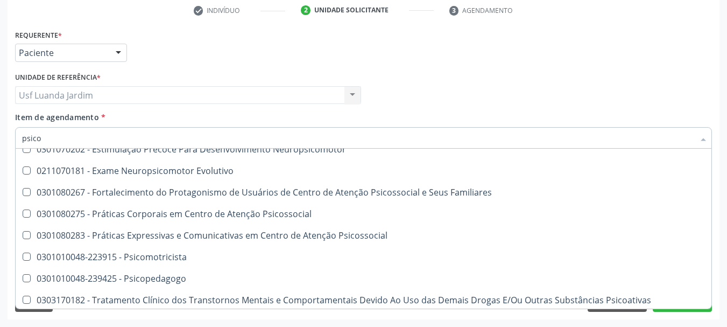
scroll to position [378, 0]
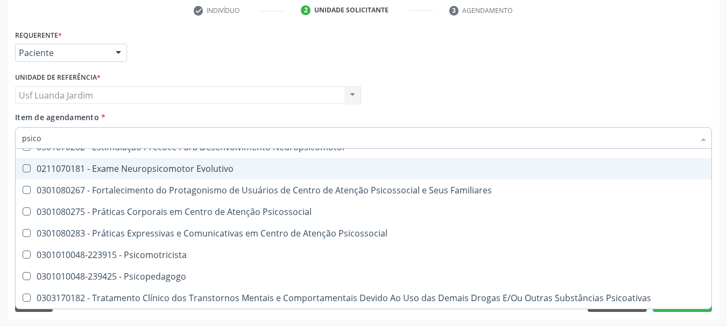
click at [694, 104] on div "Profissional Solicitante Por favor, selecione a Unidade de Atendimento primeiro…" at bounding box center [363, 90] width 703 height 42
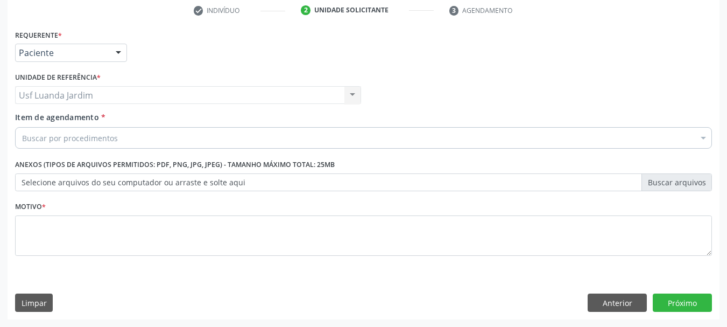
scroll to position [0, 0]
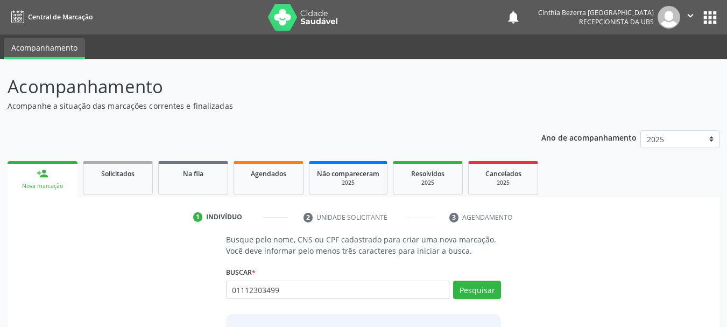
type input "01112303499"
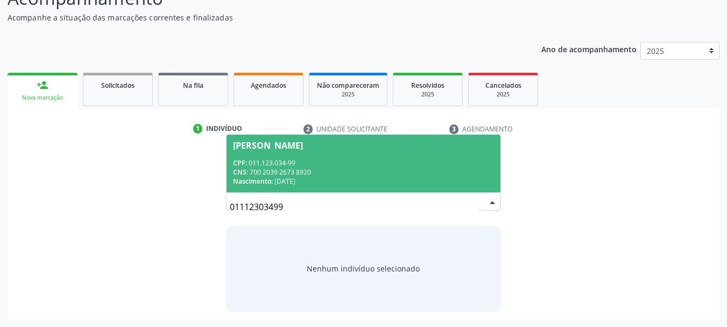
click at [481, 152] on span "Damiana Lopes da Silva CPF: 011.123.034-99 CNS: 700 2039 2673 8920 Nascimento: …" at bounding box center [364, 164] width 275 height 58
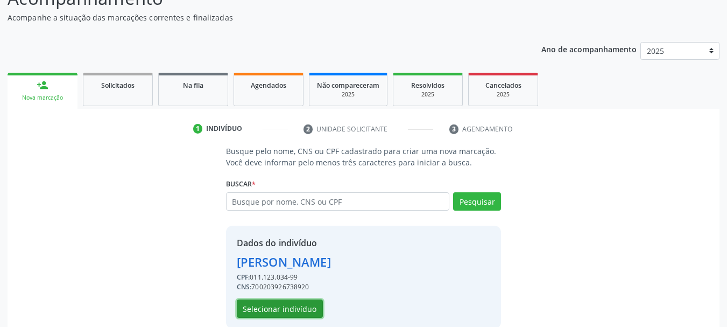
click at [299, 307] on button "Selecionar indivíduo" at bounding box center [280, 308] width 86 height 18
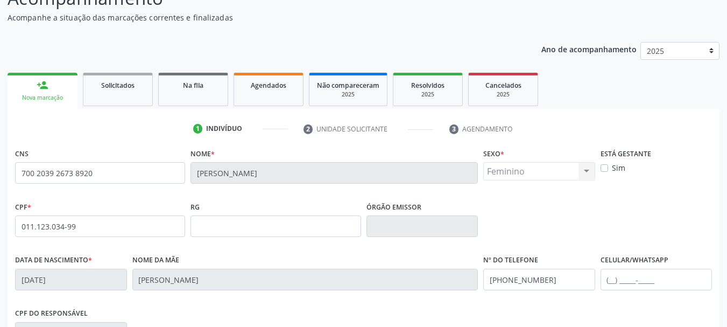
scroll to position [257, 0]
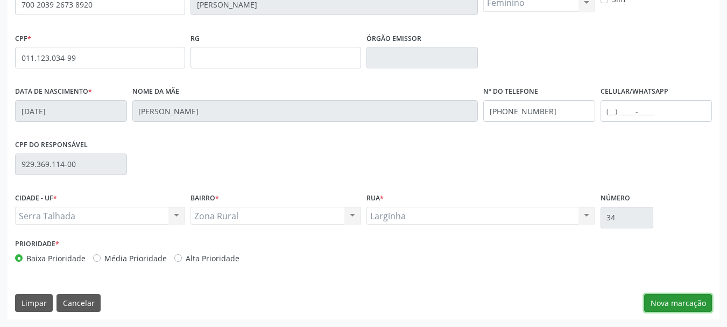
click at [674, 300] on button "Nova marcação" at bounding box center [678, 303] width 68 height 18
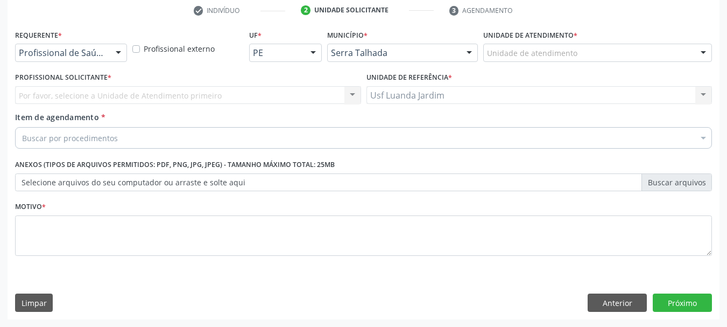
scroll to position [207, 0]
click at [117, 52] on div at bounding box center [118, 53] width 16 height 18
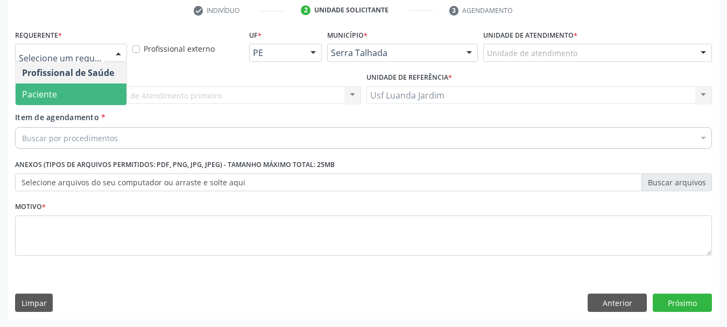
click at [112, 86] on span "Paciente" at bounding box center [71, 94] width 111 height 22
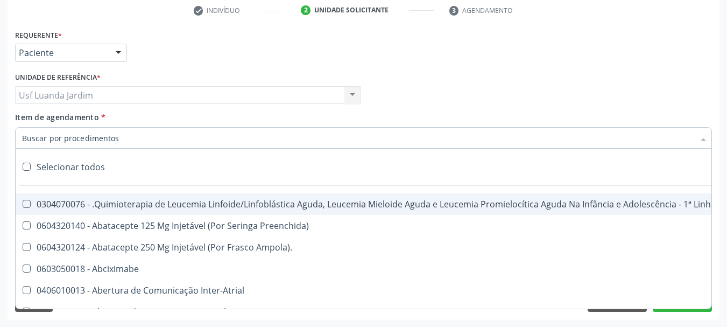
click at [261, 138] on div at bounding box center [363, 138] width 697 height 22
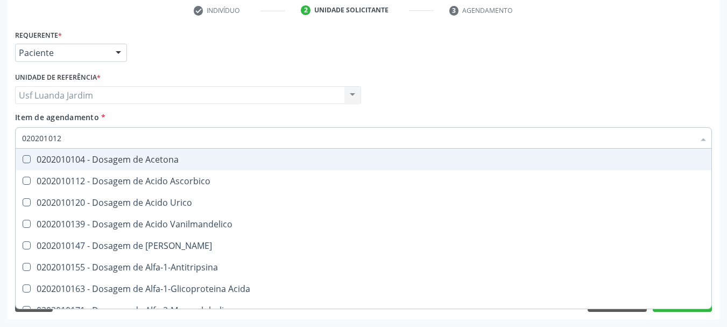
type input "0202010120"
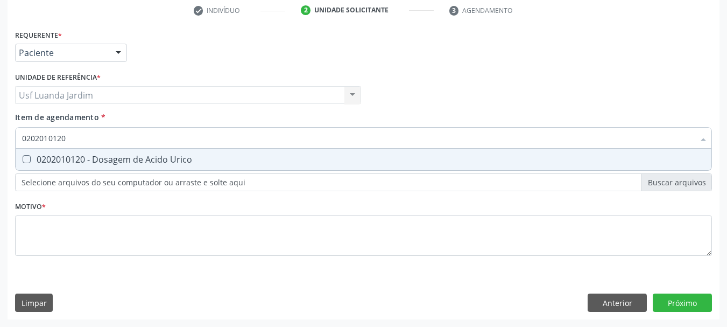
click at [296, 166] on span "0202010120 - Dosagem de Acido Urico" at bounding box center [364, 160] width 696 height 22
checkbox Urico "true"
type input "02020101"
checkbox Urico "false"
type input "0"
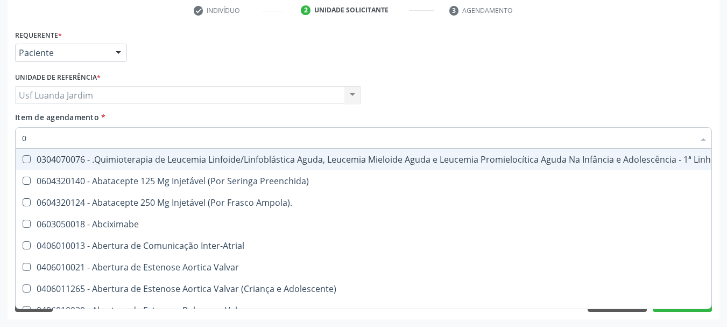
type input "02"
checkbox Drogas "true"
type input "020"
checkbox Respiratória "true"
checkbox Drogas "false"
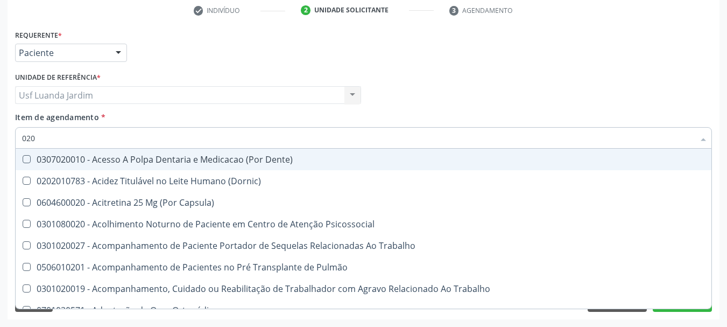
type input "0202"
checkbox População "true"
checkbox Urico "false"
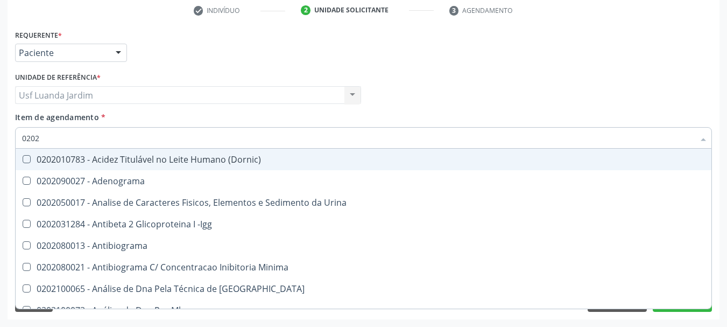
type input "02020"
checkbox Organicos "true"
checkbox Urico "false"
type input "020201"
checkbox Osmolar "true"
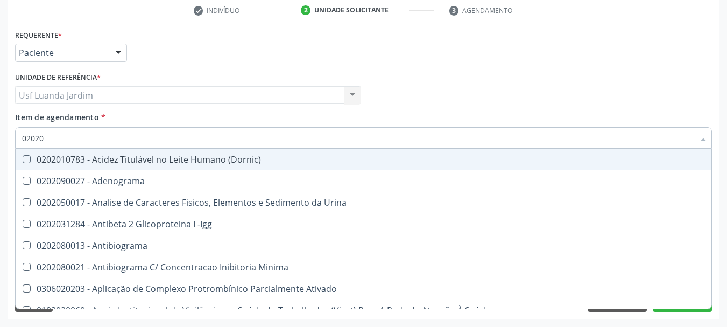
checkbox Urico "false"
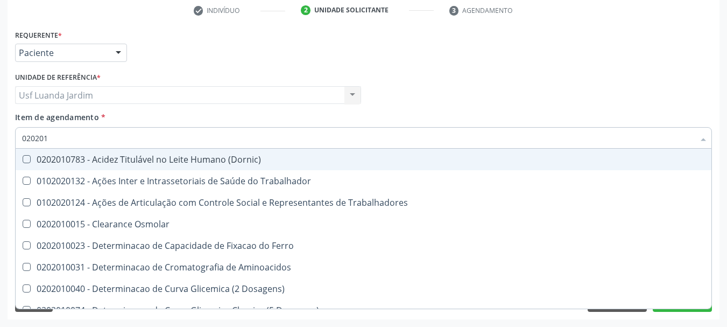
type input "0202010"
checkbox Ativada\) "true"
checkbox Urico "false"
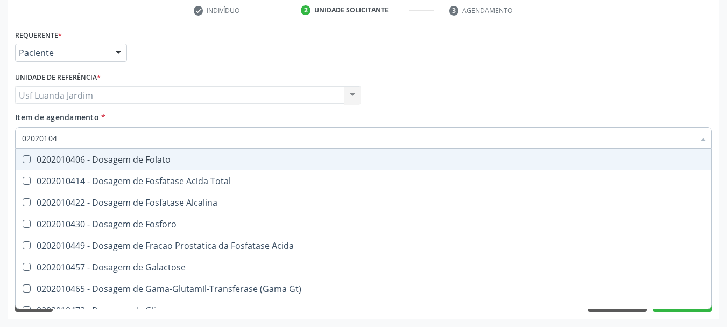
type input "020201047"
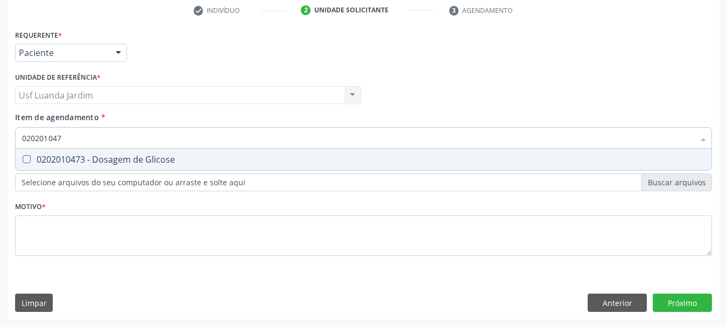
click at [391, 165] on span "0202010473 - Dosagem de Glicose" at bounding box center [364, 160] width 696 height 22
checkbox Glicose "true"
type input "02020104"
checkbox Glicose "false"
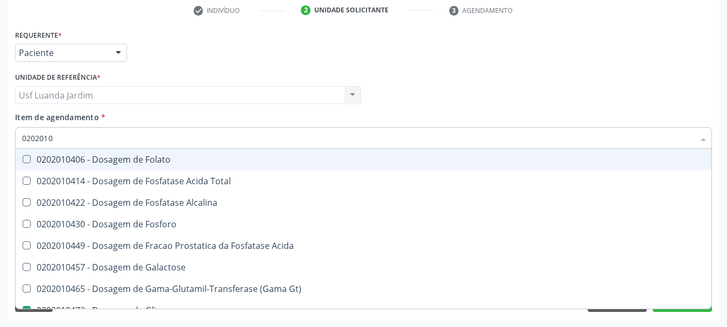
type input "020201"
checkbox Glicose "false"
type input "0"
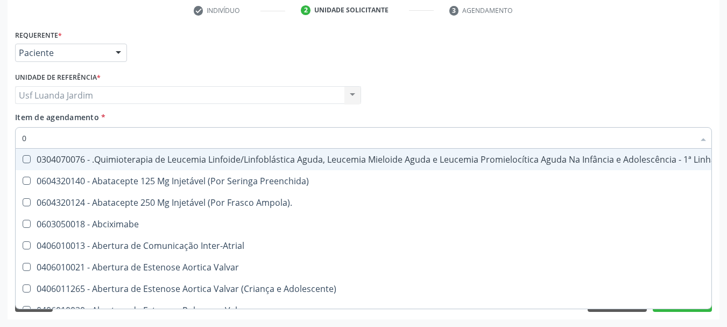
type input "02"
checkbox Drogas "true"
checkbox Coclear "true"
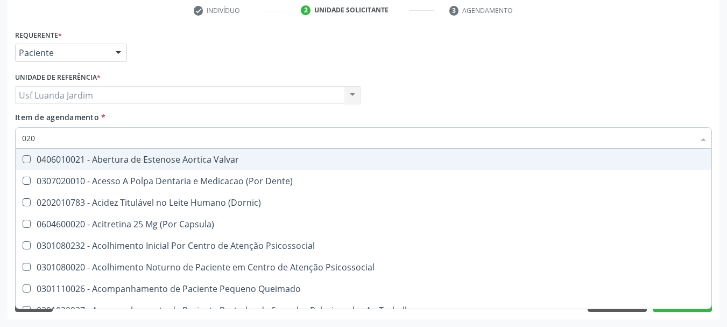
type input "0202"
checkbox Distal "true"
checkbox Auditiva "true"
checkbox Intra-Aortico "false"
checkbox \(Qualitativo\) "false"
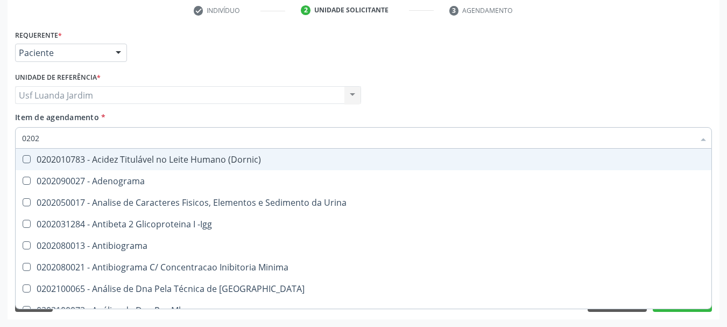
type input "02020"
checkbox Organicos "true"
checkbox Urico "false"
checkbox Xi "true"
checkbox Glicose "false"
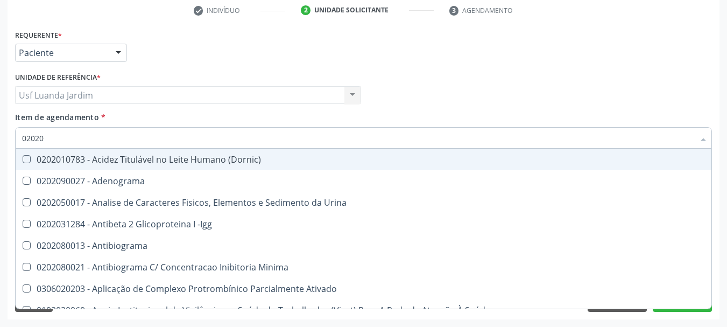
type input "020201"
checkbox Osmolar "true"
checkbox T3 "true"
checkbox Urico "false"
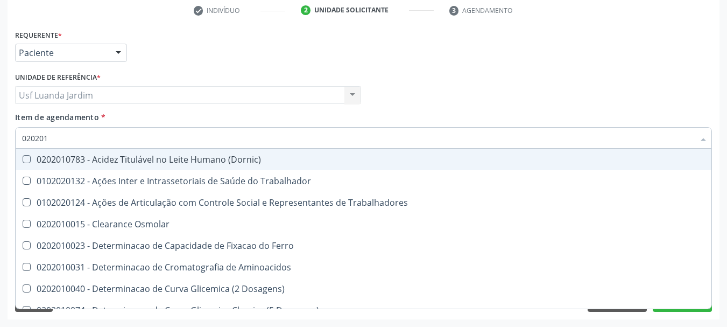
type input "0202010"
checkbox Ativada\) "true"
checkbox Urico "false"
checkbox II "true"
checkbox Glicose "false"
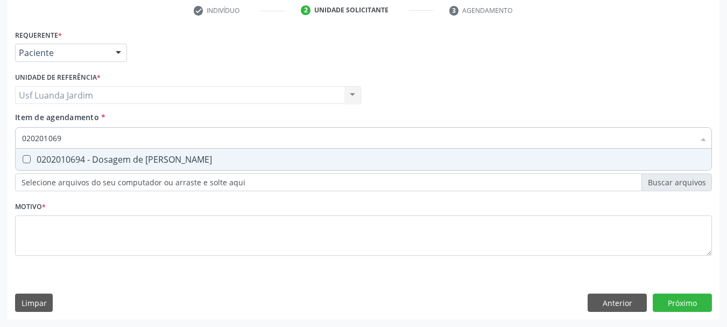
type input "0202010694"
click at [439, 158] on div "0202010694 - Dosagem de [PERSON_NAME]" at bounding box center [363, 159] width 683 height 9
checkbox Ureia "true"
type input "02020106"
checkbox Ureia "false"
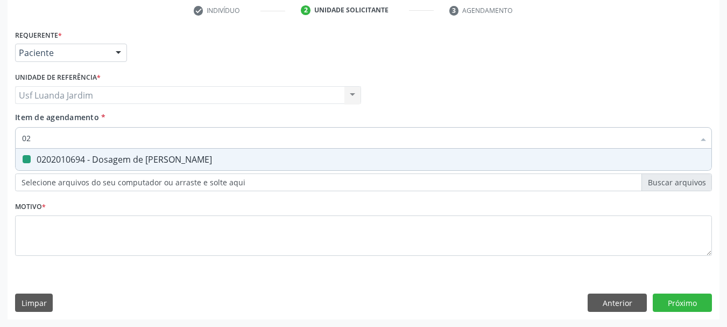
type input "0"
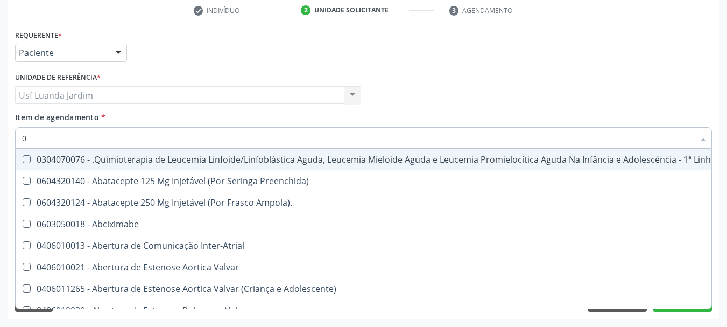
type input "02"
checkbox Drogas "true"
checkbox Coclear "true"
checkbox Colecistectomia "true"
type input "020"
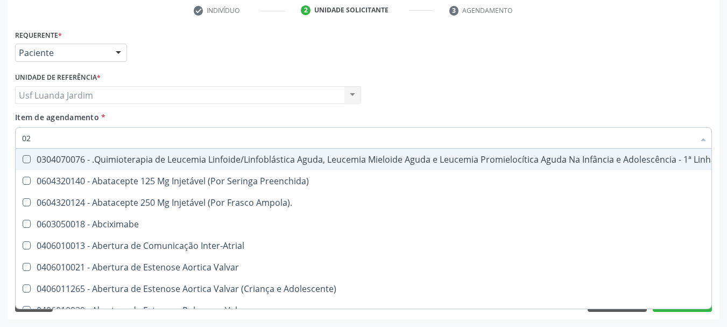
checkbox Respiratória "true"
checkbox Transplantado "true"
checkbox Capilaroscopia "true"
checkbox Drogas "false"
checkbox Coclear "false"
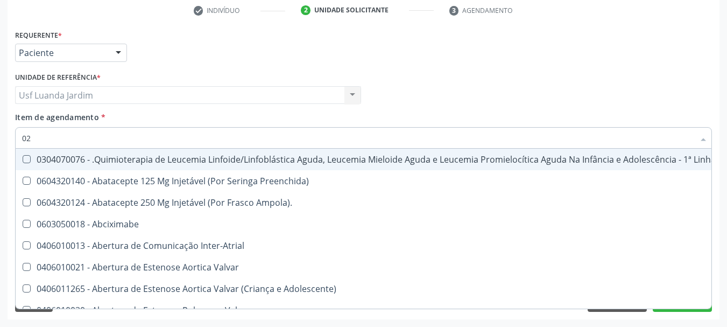
checkbox Colecistectomia "false"
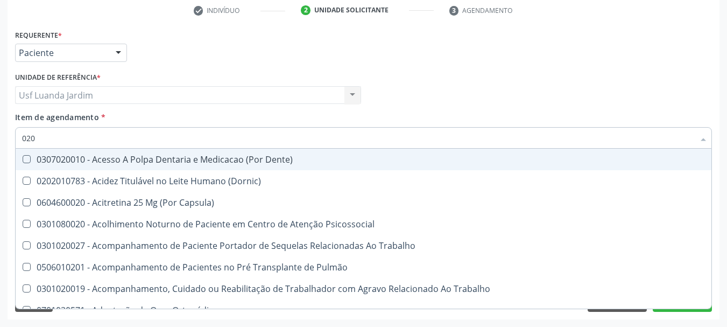
type input "0202"
checkbox População "true"
checkbox Laser "true"
checkbox Estimulo "true"
checkbox Urico "false"
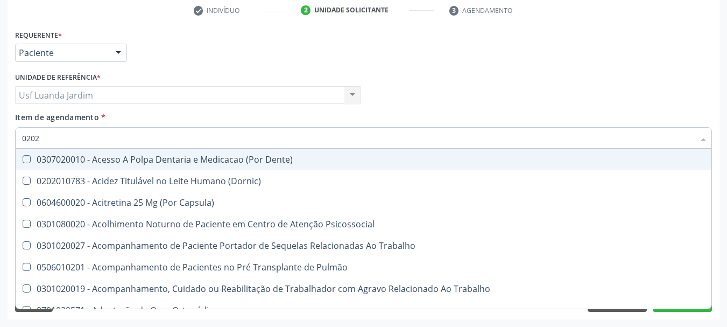
checkbox Glicose "false"
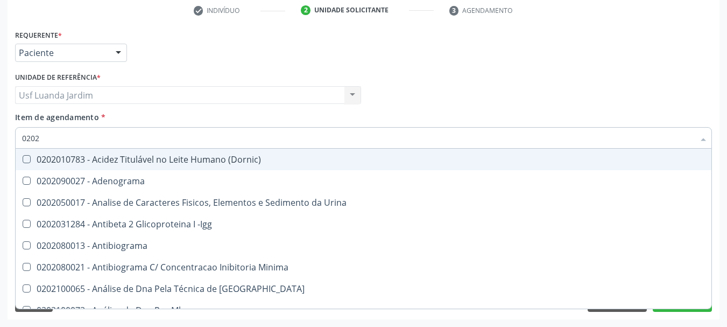
type input "02020"
checkbox Organicos "true"
checkbox Urico "false"
checkbox Xi "true"
checkbox Glicose "false"
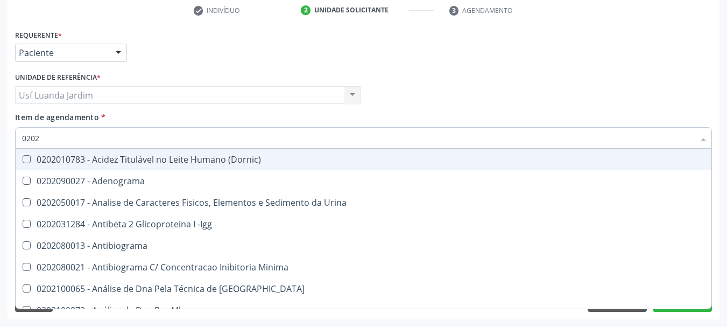
checkbox Derrames "true"
checkbox Ureia "false"
type input "020201"
checkbox Osmolar "true"
checkbox T3 "true"
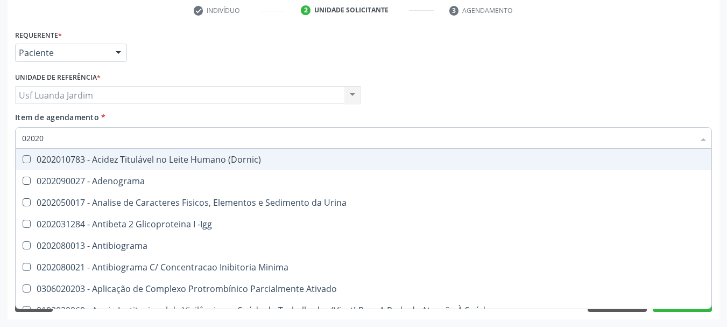
checkbox Ascorbico "true"
checkbox Urico "false"
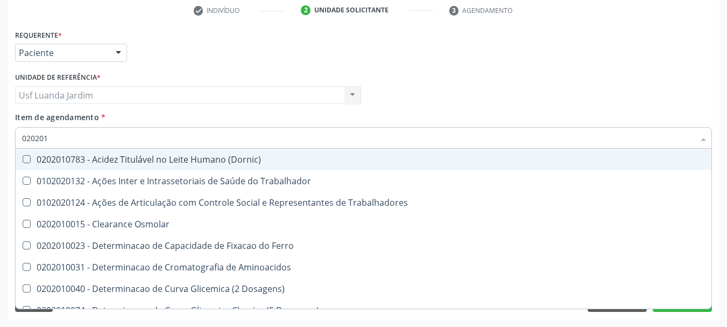
type input "0202010"
checkbox Ativada\) "true"
checkbox Urico "false"
checkbox II "true"
checkbox Glicose "false"
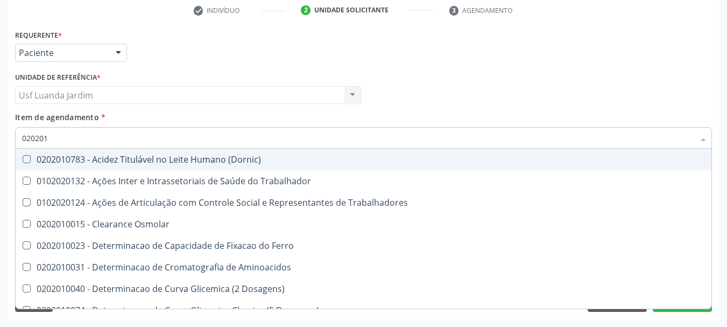
checkbox Piruvato "true"
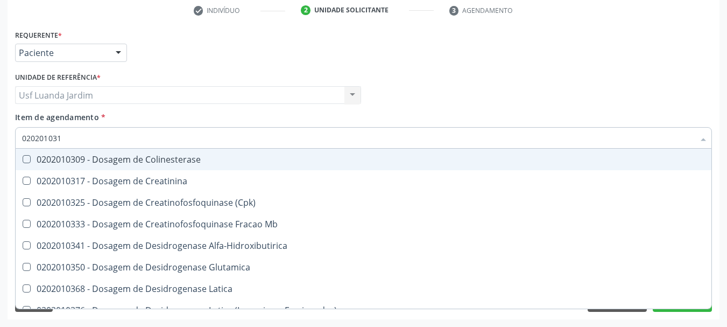
type input "0202010317"
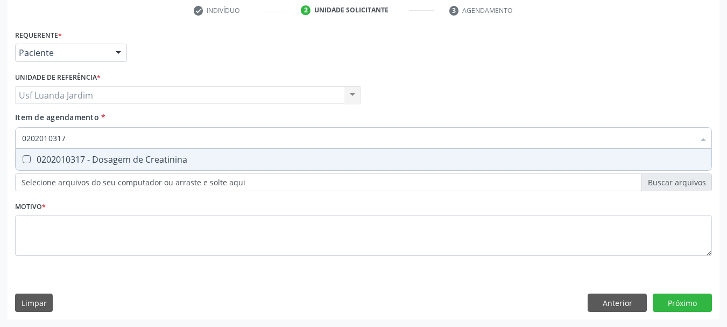
click at [361, 157] on div "0202010317 - Dosagem de Creatinina" at bounding box center [363, 159] width 683 height 9
checkbox Creatinina "true"
type input "02020103"
checkbox Creatinina "false"
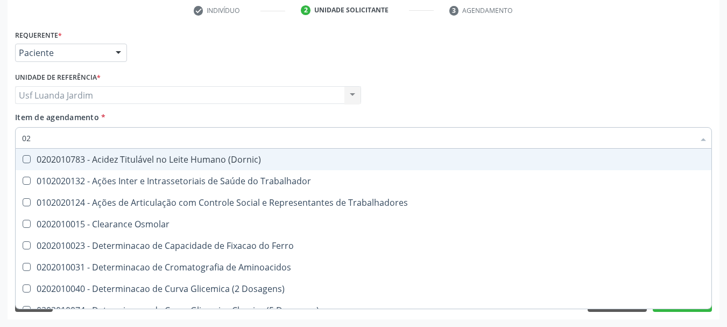
type input "0"
checkbox Urico "false"
checkbox Creatinina "false"
checkbox Glicose "false"
checkbox Ureia "false"
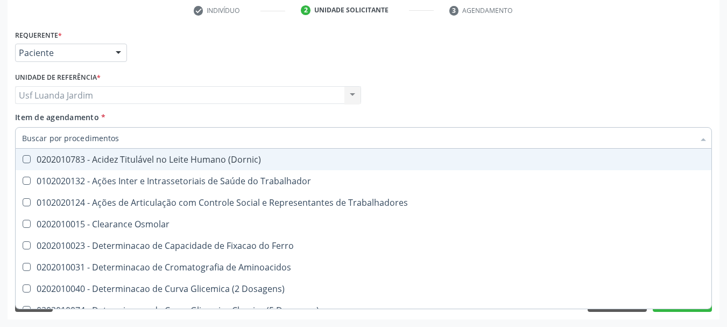
checkbox Trabalho "false"
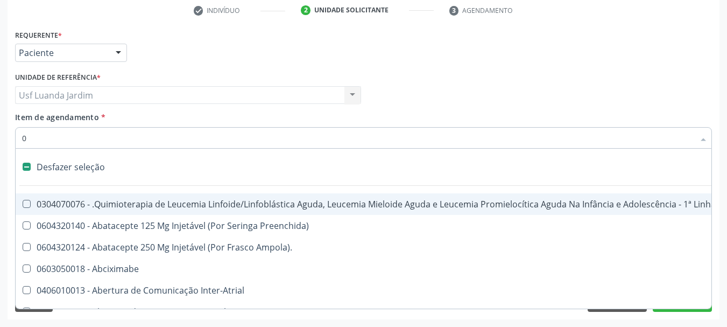
type input "02"
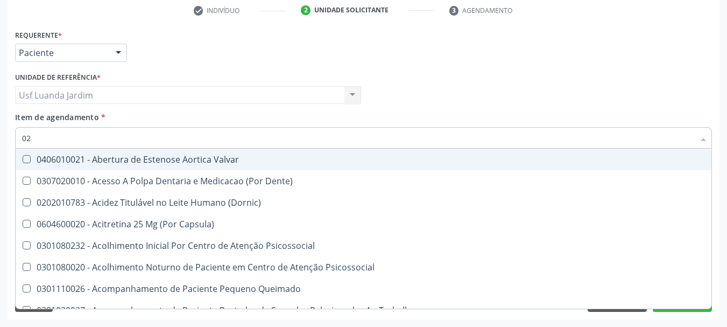
checkbox Urico "true"
checkbox Creatinina "true"
checkbox Glicose "true"
checkbox Ureia "true"
type input "020"
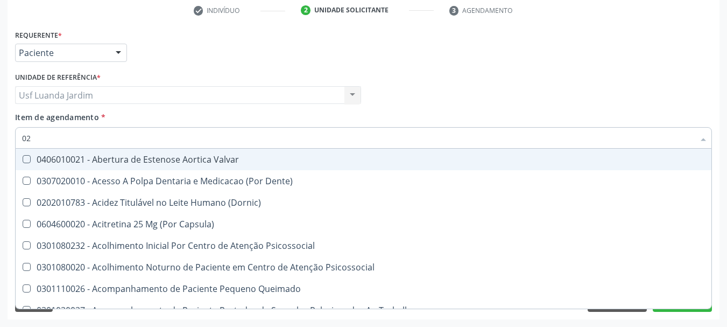
checkbox Intra-Aortico "true"
checkbox Complementar\) "true"
checkbox \(Qualitativo\) "true"
checkbox Ii\) "true"
checkbox Urico "false"
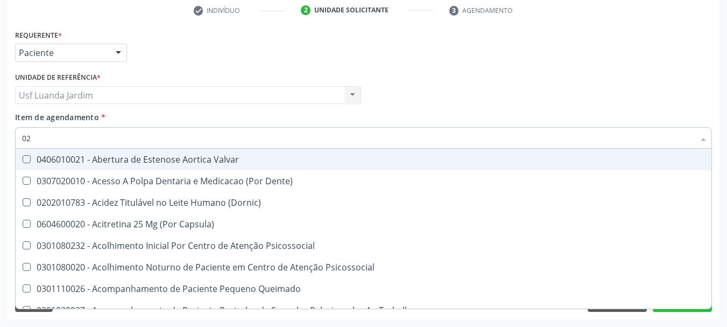
checkbox Creatinina "false"
checkbox Glicose "false"
checkbox Ureia "false"
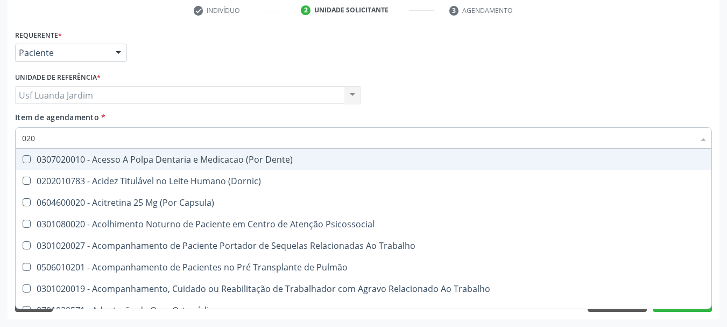
type input "0202"
checkbox População "true"
checkbox Ossea "true"
checkbox Laser "true"
checkbox Estimulo "true"
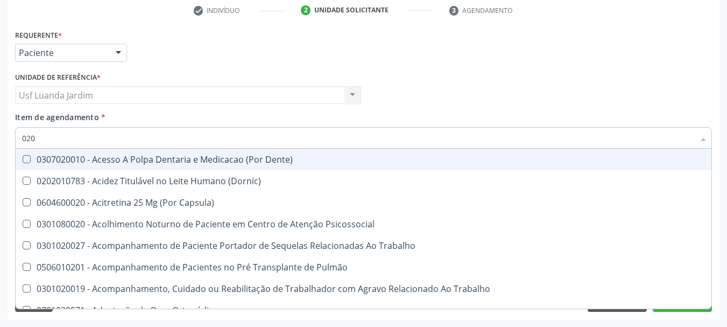
checkbox Urico "false"
checkbox Creatinina "false"
checkbox Glicose "false"
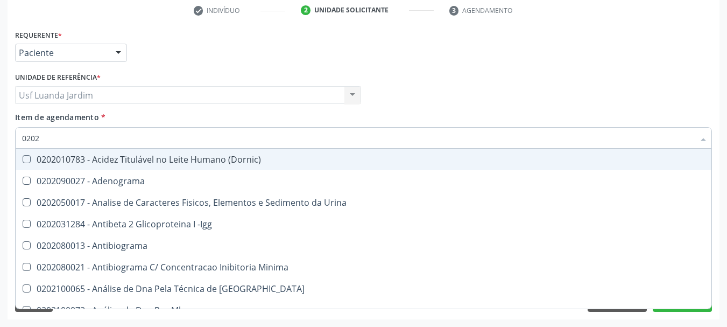
type input "02020"
checkbox Organicos "true"
checkbox Urico "false"
checkbox Calcio "true"
checkbox Creatinina "false"
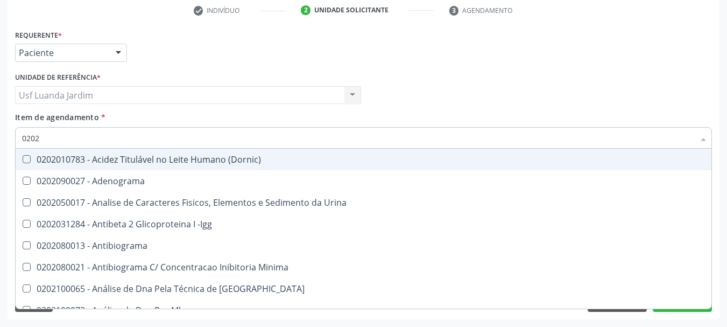
checkbox Xi "true"
checkbox Glicose "false"
checkbox Derrames "true"
checkbox Ureia "false"
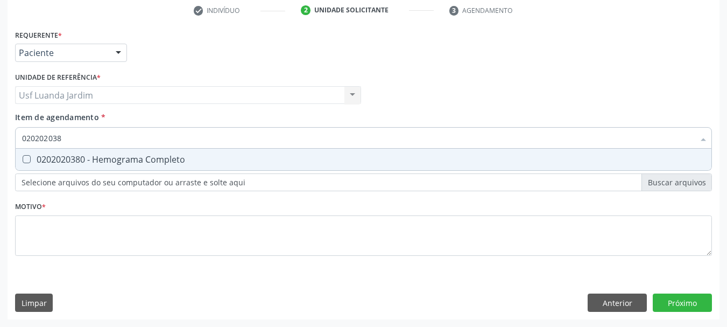
type input "0202020380"
click at [363, 155] on div "0202020380 - Hemograma Completo" at bounding box center [363, 159] width 683 height 9
click at [355, 156] on div "0202020380 - Hemograma Completo" at bounding box center [363, 159] width 683 height 9
checkbox Completo "true"
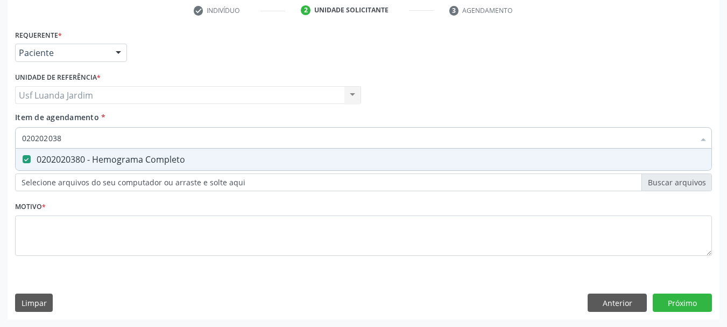
type input "02020203"
checkbox Completo "false"
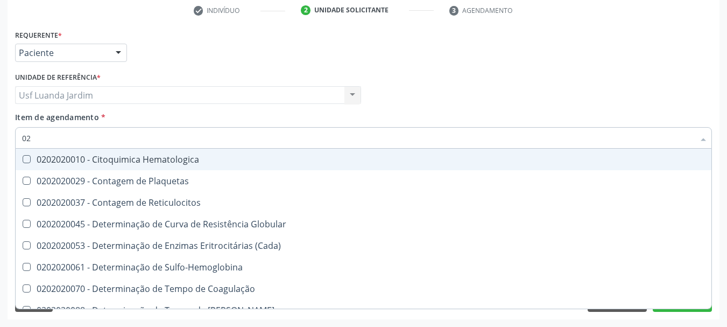
type input "0"
checkbox Completo "false"
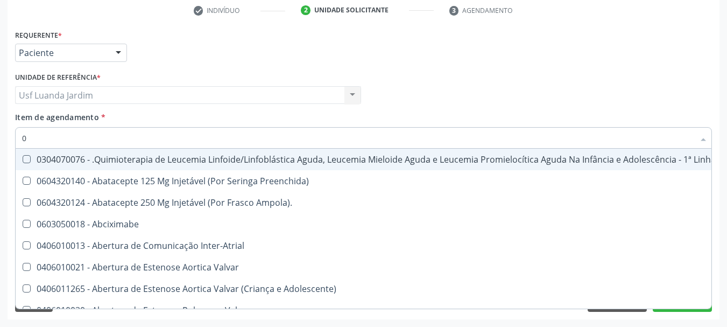
type input "02"
checkbox Drogas "true"
checkbox \(Liquido\) "true"
checkbox Coclear "true"
checkbox Colecistectomia "true"
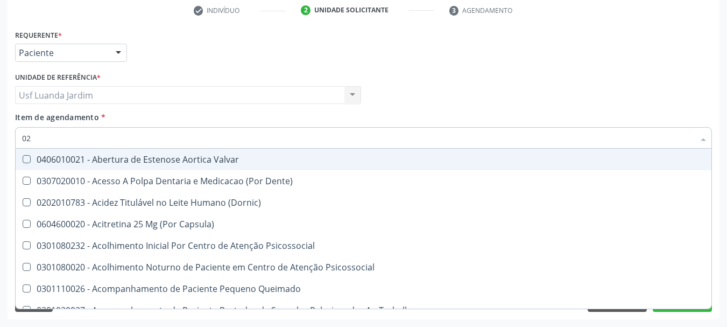
type input "020"
checkbox Intra-Aortico "true"
checkbox Complementar\) "true"
checkbox \(Qualitativo\) "true"
checkbox Ii\) "true"
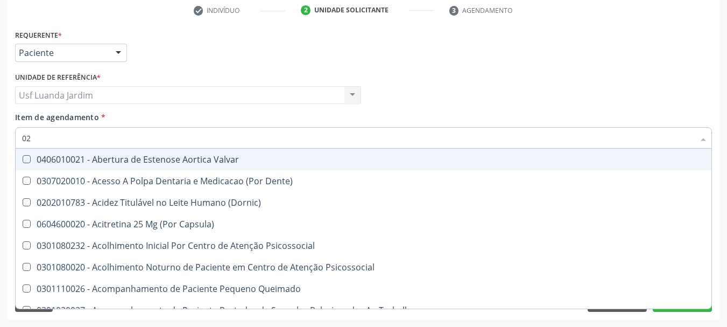
checkbox Urico "false"
checkbox Creatinina "false"
checkbox Glicose "false"
checkbox \(T3\) "true"
checkbox Ureia "false"
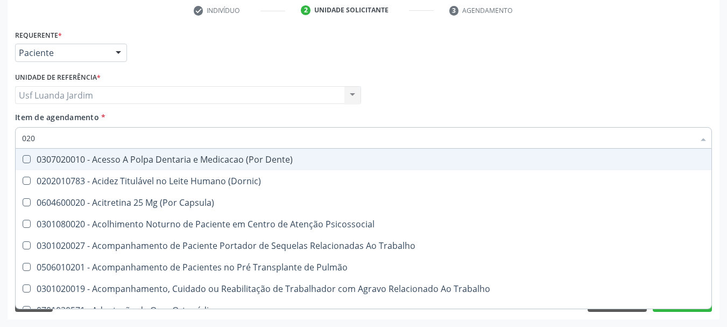
type input "0202"
checkbox População "true"
checkbox Ossea "true"
checkbox Laser "true"
checkbox Estimulo "true"
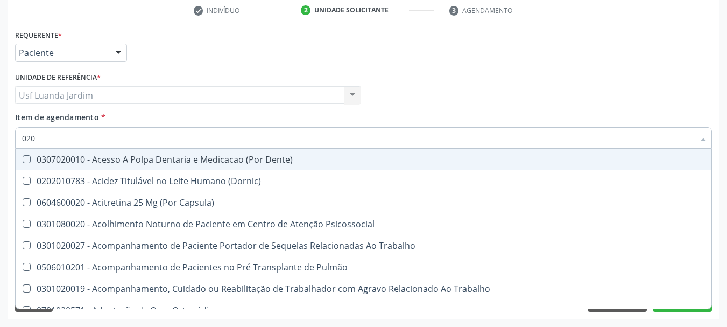
checkbox Biologica "true"
checkbox Urico "false"
checkbox Creatinina "false"
checkbox Glicose "false"
type input "02020"
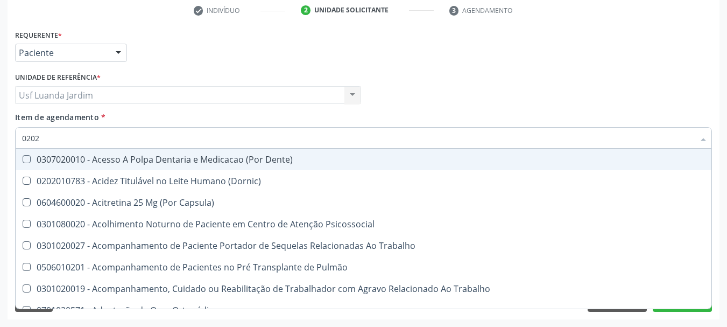
checkbox Sistêmicas "true"
checkbox População "false"
checkbox Aspiracao "true"
checkbox Ossea "false"
checkbox Salivar "true"
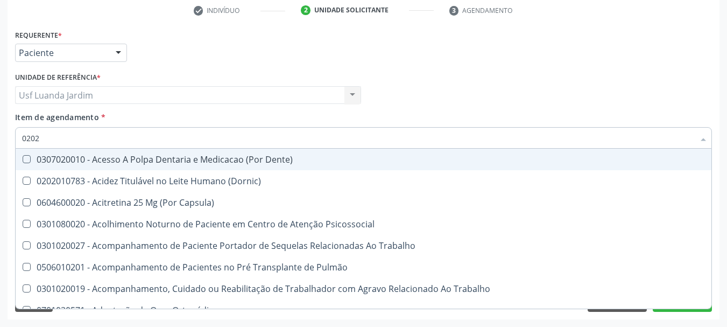
checkbox Laser "false"
checkbox Esforco "true"
checkbox Estimulo "false"
checkbox \(Cantoplastia\) "true"
checkbox Biologica "false"
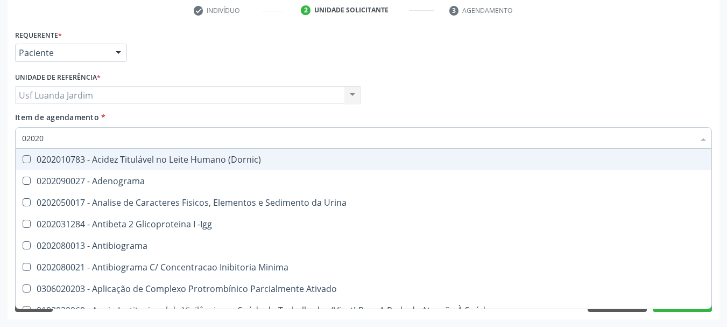
type input "020202"
checkbox Molecular "true"
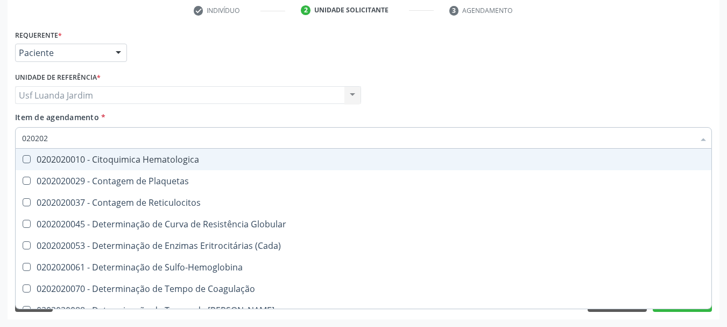
type input "0202020"
checkbox Hematocrito "true"
checkbox Completo "false"
type input "020202"
checkbox Completo "false"
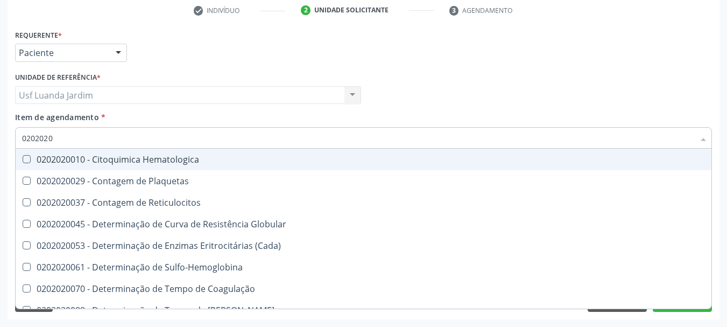
checkbox Leucograma "true"
type input "0"
checkbox Completo "false"
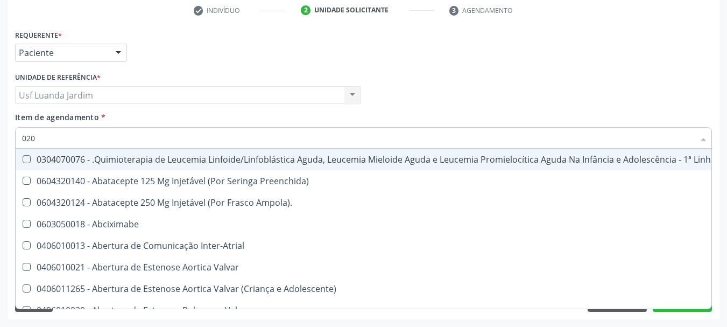
type input "0202"
checkbox Pernoite "true"
checkbox Oncologia "true"
checkbox Stent "true"
checkbox Cervico-Toracica "true"
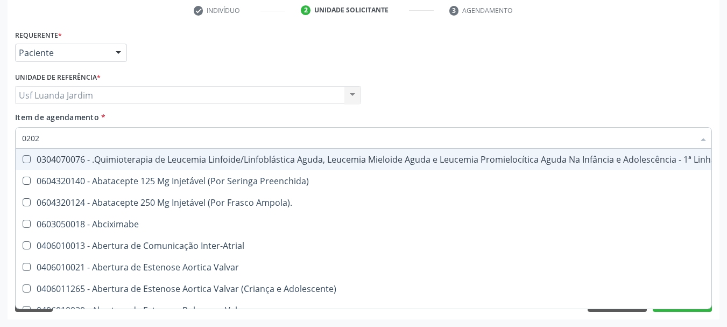
checkbox Níveis\, "true"
checkbox Respiratória "false"
checkbox Tireoide "false"
checkbox Transplantado "false"
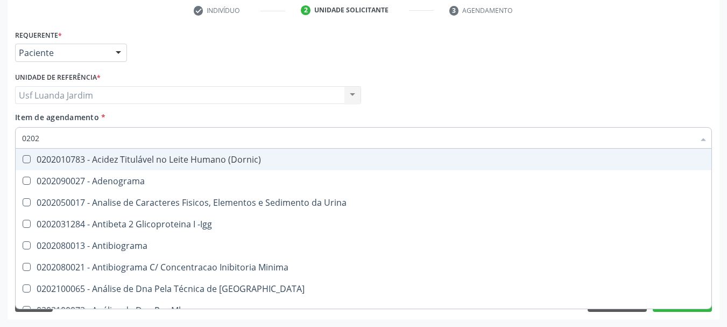
type input "02020"
checkbox Organicos "true"
checkbox Urico "false"
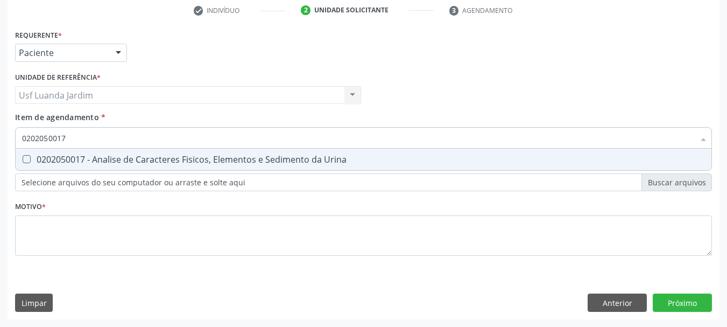
click at [355, 156] on div "0202050017 - Analise de Caracteres Fisicos, Elementos e Sedimento da Urina" at bounding box center [363, 159] width 683 height 9
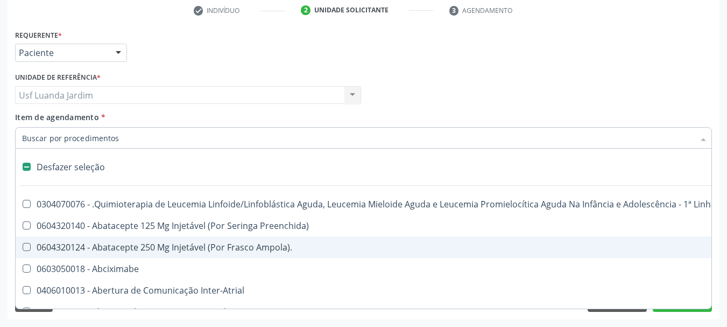
click at [353, 141] on input "Item de agendamento *" at bounding box center [358, 138] width 672 height 22
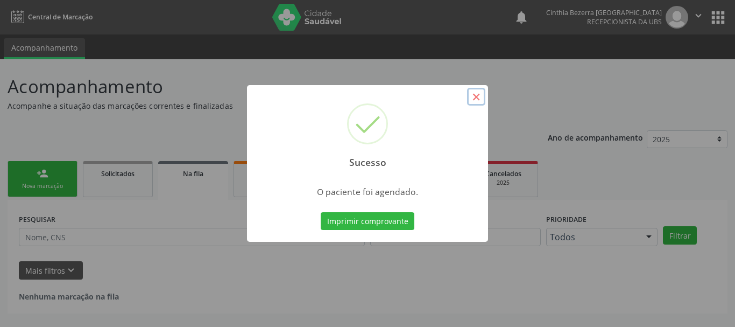
click at [478, 94] on button "×" at bounding box center [476, 97] width 18 height 18
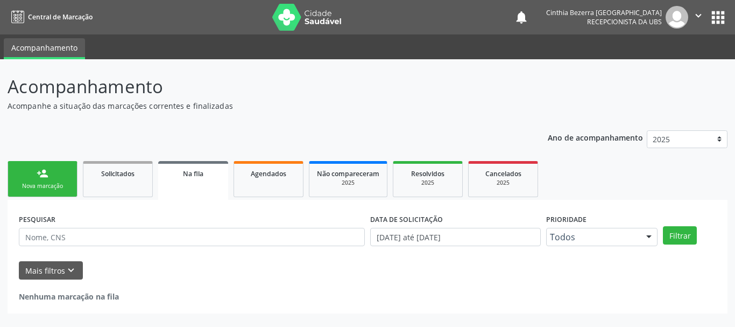
click at [57, 190] on div "Nova marcação" at bounding box center [43, 186] width 54 height 8
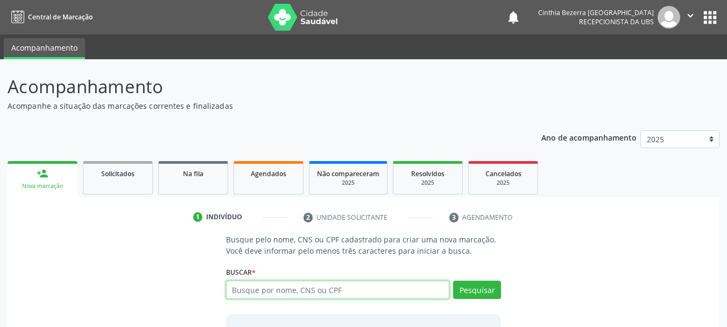
click at [312, 290] on input "text" at bounding box center [338, 289] width 224 height 18
type input "0"
click at [332, 292] on input "text" at bounding box center [338, 289] width 224 height 18
type input "0965088585555"
type input "0"
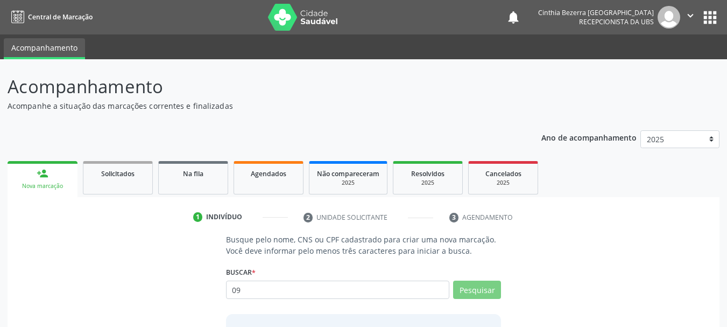
type input "0"
type input "0965702804556818870"
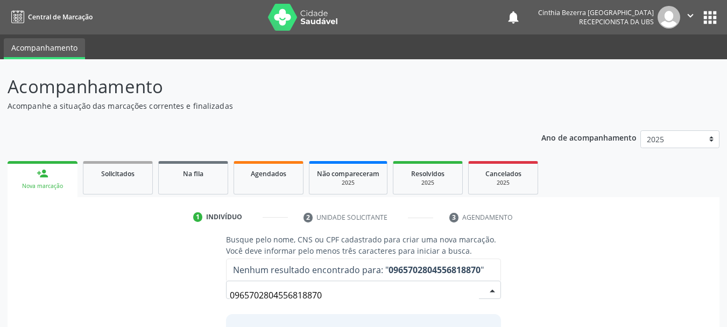
scroll to position [88, 0]
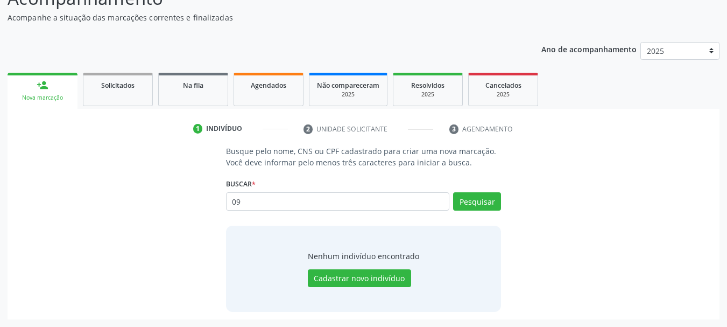
type input "0"
type input "ildinana pereir"
type input "i"
type input "702804556818870"
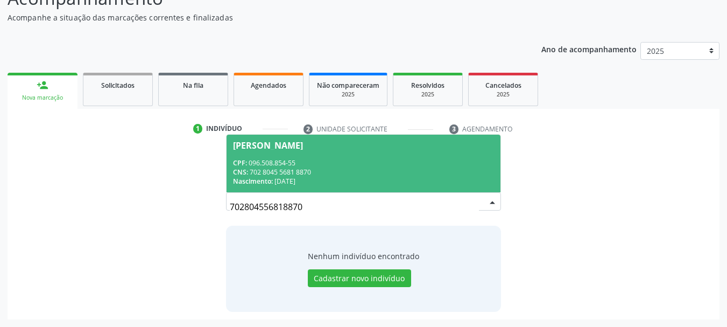
click at [388, 172] on div "CNS: 702 8045 5681 8870" at bounding box center [364, 171] width 262 height 9
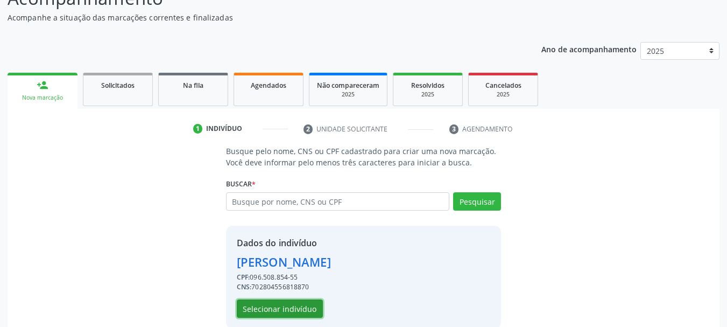
click at [296, 308] on button "Selecionar indivíduo" at bounding box center [280, 308] width 86 height 18
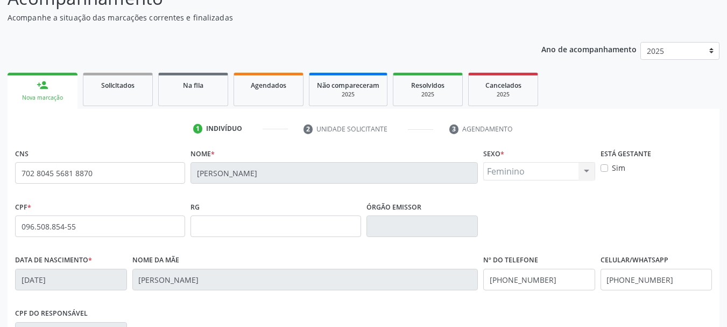
scroll to position [257, 0]
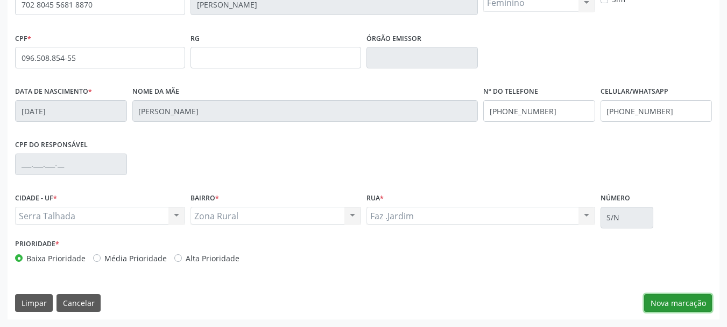
click at [703, 301] on button "Nova marcação" at bounding box center [678, 303] width 68 height 18
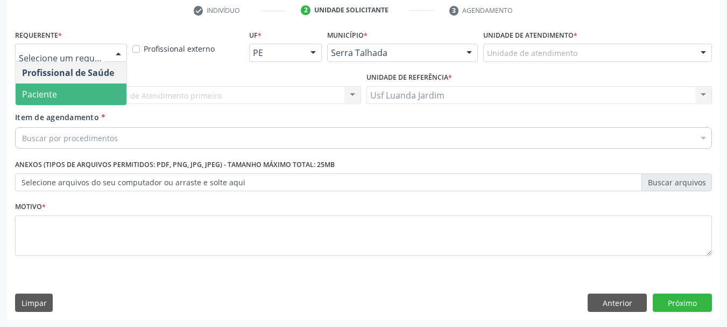
click at [95, 90] on span "Paciente" at bounding box center [71, 94] width 111 height 22
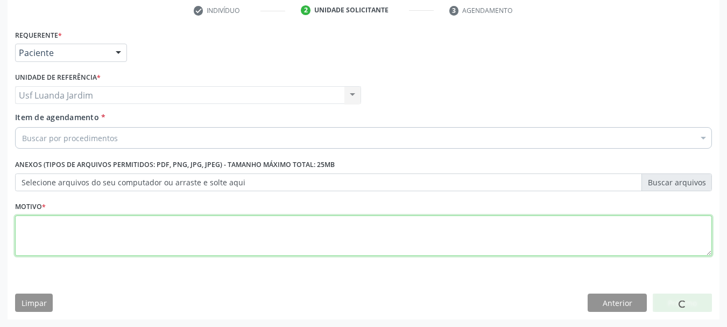
click at [193, 226] on textarea at bounding box center [363, 235] width 697 height 41
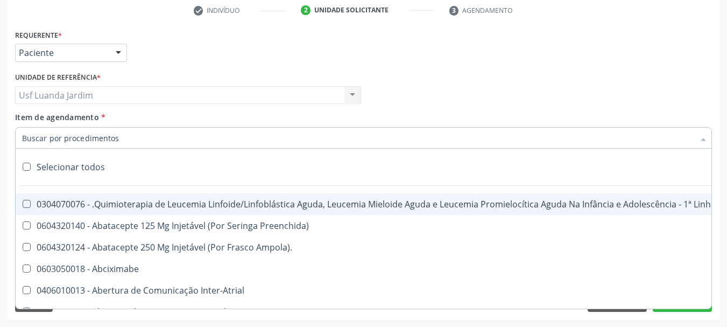
click at [403, 139] on div at bounding box center [363, 138] width 697 height 22
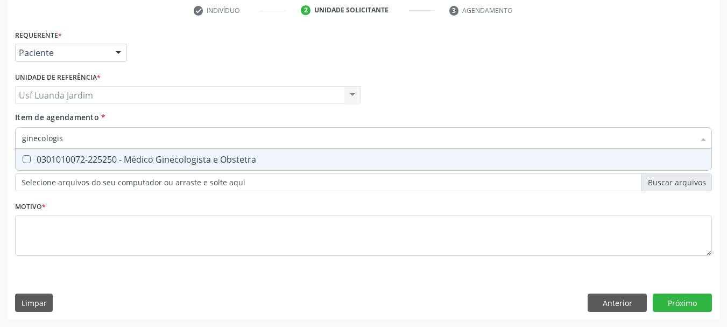
type input "ginecologist"
click at [406, 156] on div "0301010072-225250 - Médico Ginecologista e Obstetra" at bounding box center [363, 159] width 683 height 9
checkbox Obstetra "true"
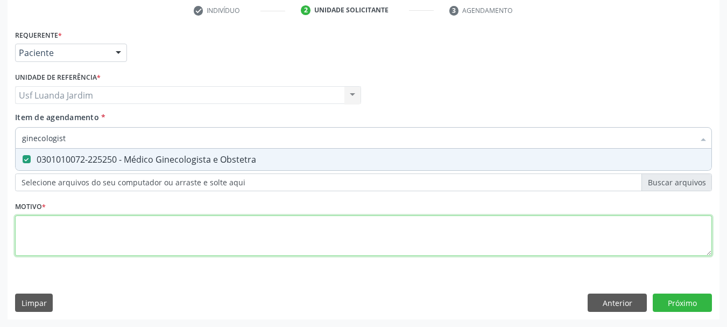
click at [382, 236] on div "Requerente * Paciente Profissional de Saúde Paciente Nenhum resultado encontrad…" at bounding box center [363, 149] width 697 height 244
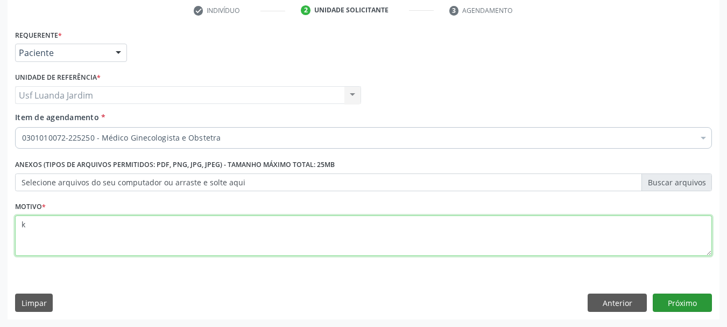
type textarea "k"
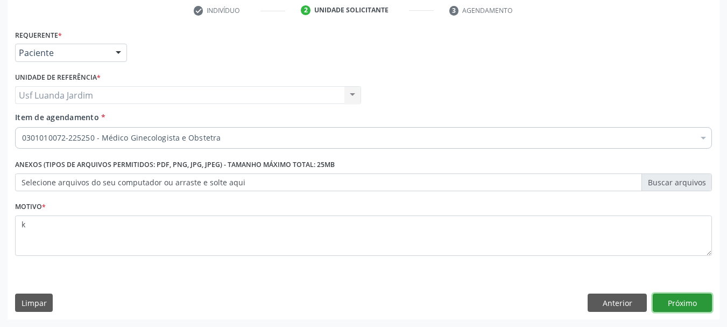
click at [698, 299] on button "Próximo" at bounding box center [682, 302] width 59 height 18
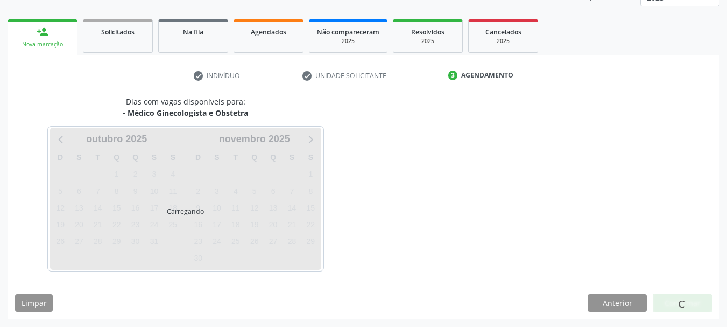
scroll to position [142, 0]
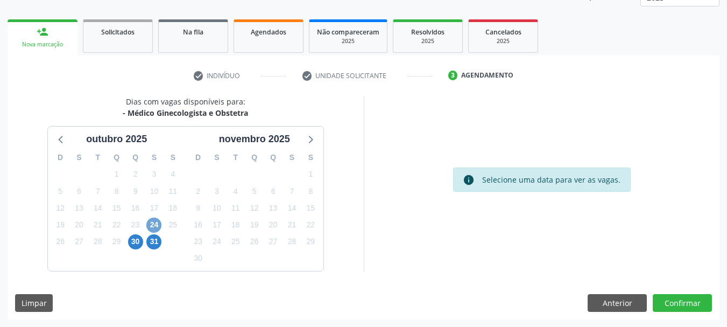
click at [154, 223] on span "24" at bounding box center [153, 224] width 15 height 15
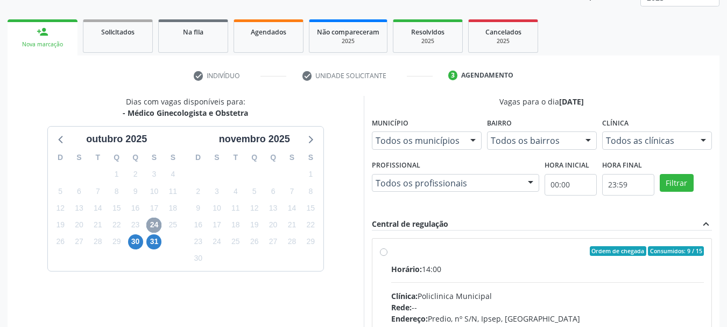
scroll to position [297, 0]
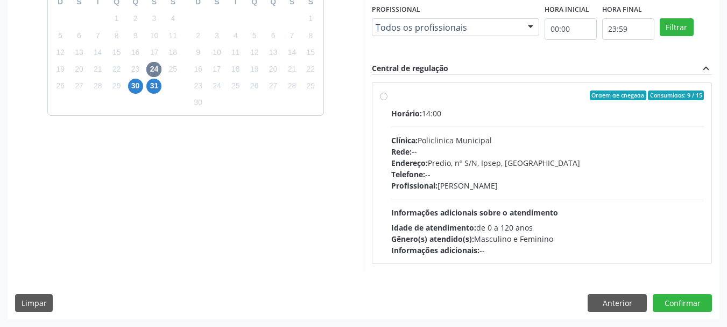
click at [391, 96] on label "Ordem de chegada Consumidos: 9 / 15 Horário: 14:00 Clínica: Policlinica Municip…" at bounding box center [547, 172] width 313 height 165
click at [384, 96] on input "Ordem de chegada Consumidos: 9 / 15 Horário: 14:00 Clínica: Policlinica Municip…" at bounding box center [384, 95] width 8 height 10
radio input "true"
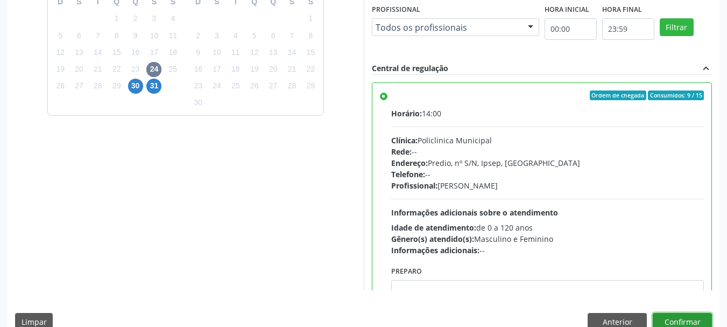
click at [690, 315] on button "Confirmar" at bounding box center [682, 322] width 59 height 18
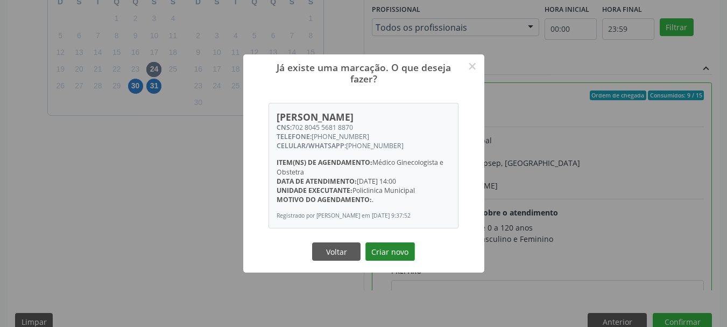
click at [411, 256] on button "Criar novo" at bounding box center [391, 251] width 50 height 18
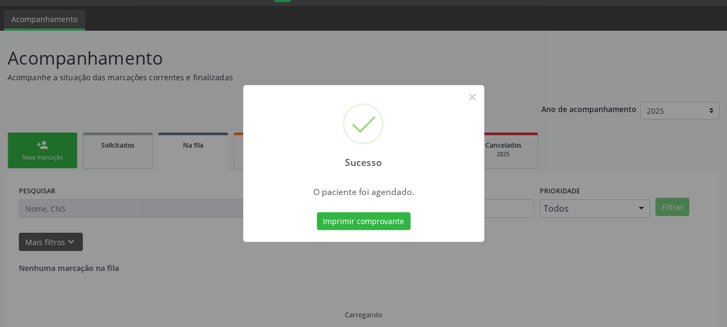
scroll to position [0, 0]
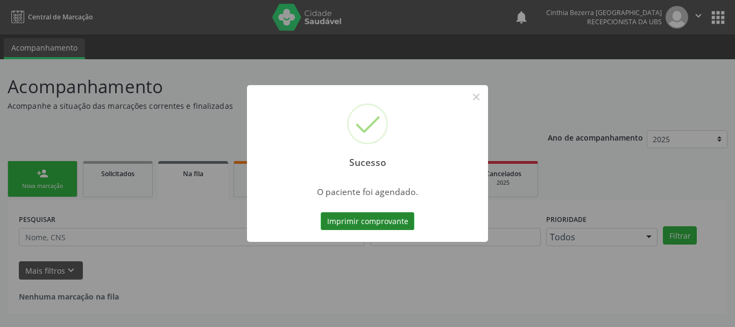
click at [400, 224] on button "Imprimir comprovante" at bounding box center [368, 221] width 94 height 18
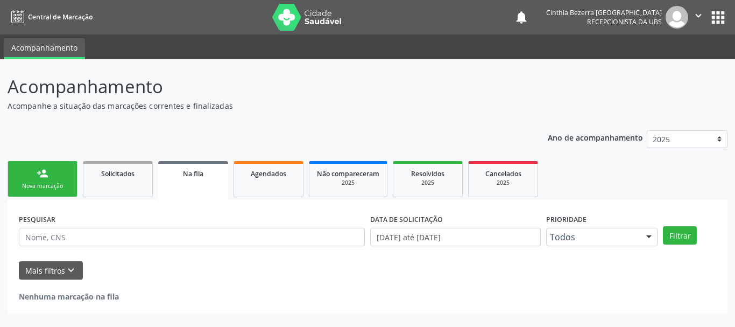
click at [36, 173] on link "person_add Nova marcação" at bounding box center [43, 179] width 70 height 36
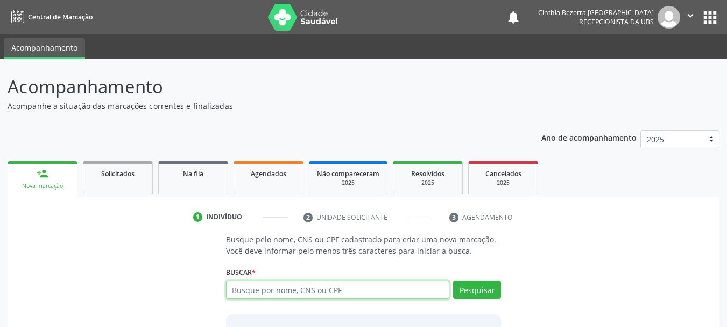
click at [330, 287] on input "text" at bounding box center [338, 289] width 224 height 18
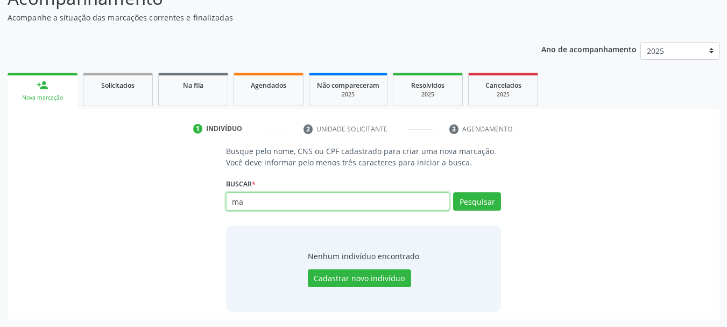
type input "m"
type input "00027358496"
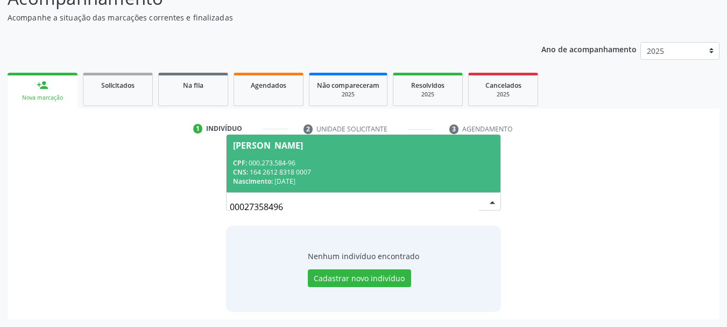
click at [439, 163] on div "CPF: 000.273.584-96" at bounding box center [364, 162] width 262 height 9
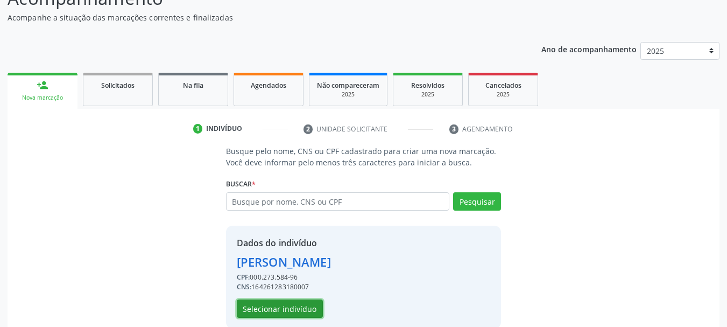
click at [285, 310] on button "Selecionar indivíduo" at bounding box center [280, 308] width 86 height 18
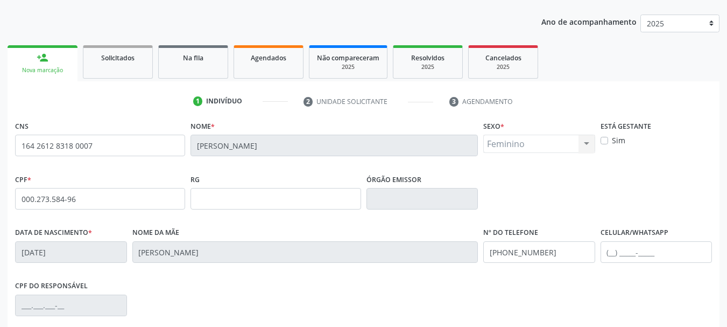
scroll to position [257, 0]
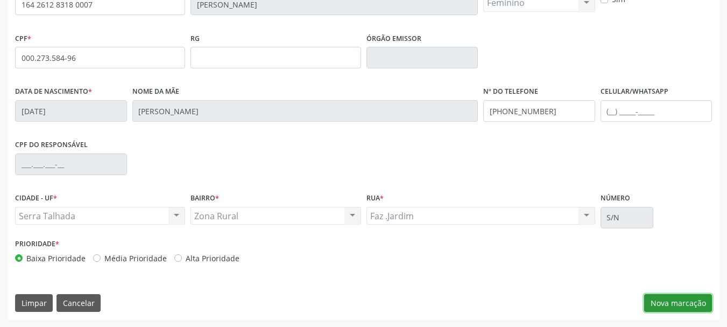
click at [700, 303] on button "Nova marcação" at bounding box center [678, 303] width 68 height 18
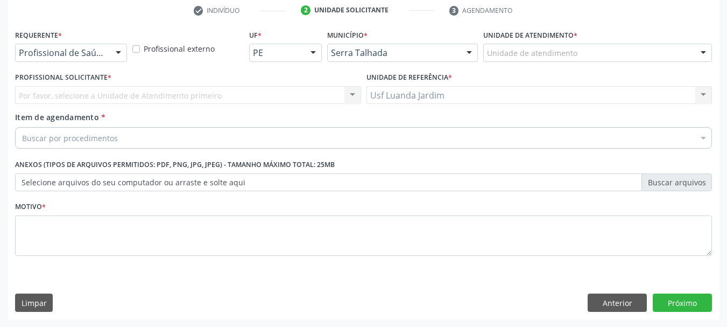
scroll to position [207, 0]
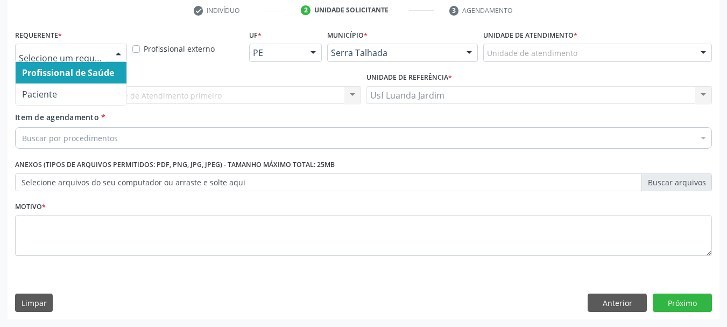
click at [120, 50] on div at bounding box center [118, 53] width 16 height 18
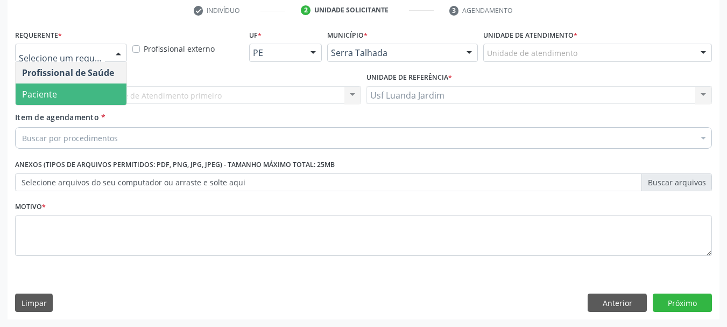
click at [99, 92] on span "Paciente" at bounding box center [71, 94] width 111 height 22
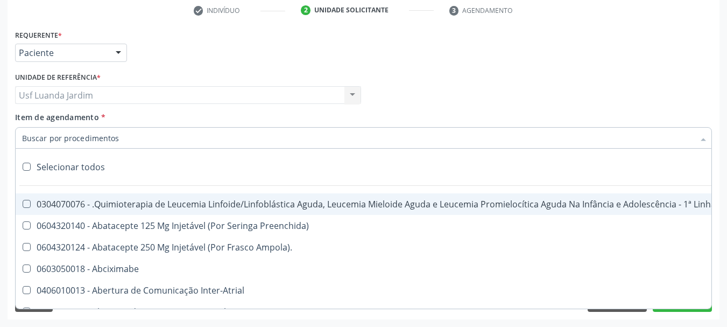
click at [128, 131] on div at bounding box center [363, 138] width 697 height 22
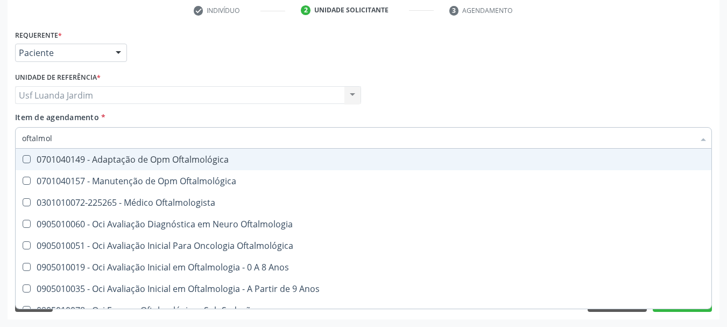
type input "oftalmolo"
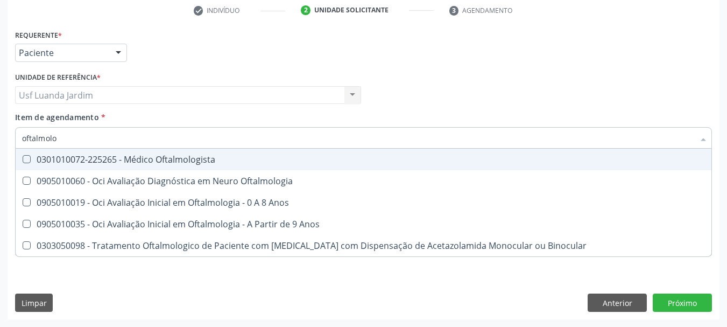
click at [151, 161] on div "0301010072-225265 - Médico Oftalmologista" at bounding box center [363, 159] width 683 height 9
checkbox Oftalmologista "true"
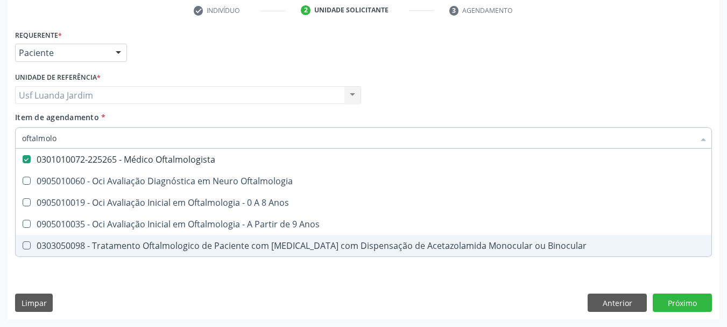
click at [402, 279] on div "Requerente * Paciente Profissional de Saúde Paciente Nenhum resultado encontrad…" at bounding box center [364, 173] width 712 height 292
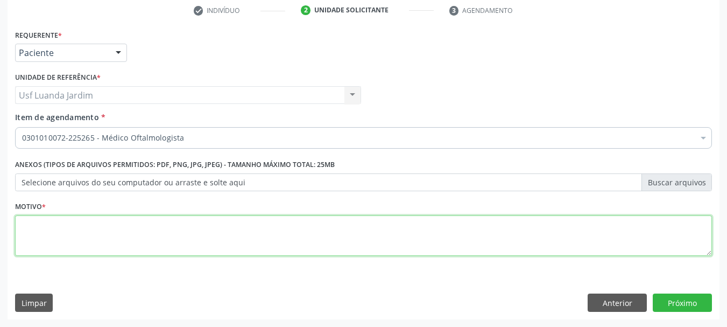
click at [408, 226] on textarea at bounding box center [363, 235] width 697 height 41
type textarea "."
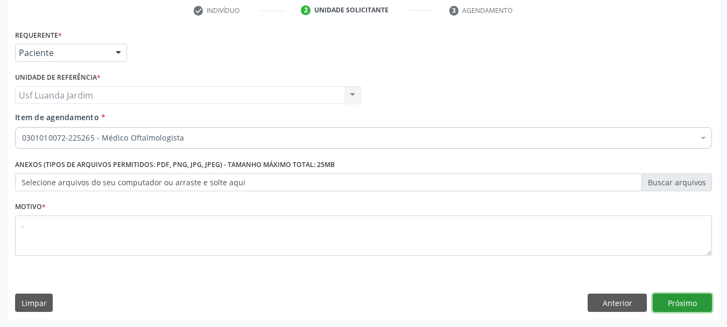
click at [699, 306] on button "Próximo" at bounding box center [682, 302] width 59 height 18
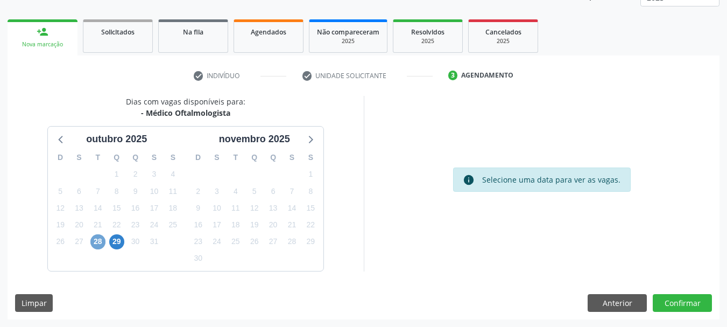
click at [98, 240] on span "28" at bounding box center [97, 241] width 15 height 15
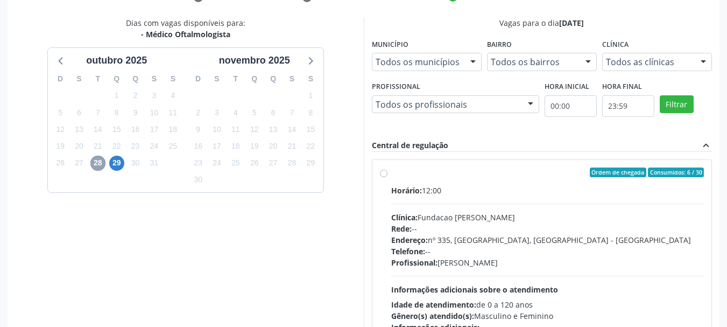
scroll to position [256, 0]
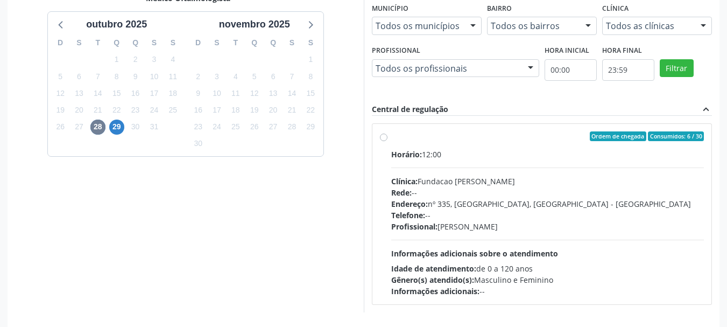
click at [391, 139] on label "Ordem de chegada Consumidos: 6 / 30 Horário: 12:00 Clínica: Fundacao [PERSON_NA…" at bounding box center [547, 213] width 313 height 165
click at [383, 139] on input "Ordem de chegada Consumidos: 6 / 30 Horário: 12:00 Clínica: Fundacao [PERSON_NA…" at bounding box center [384, 136] width 8 height 10
radio input "true"
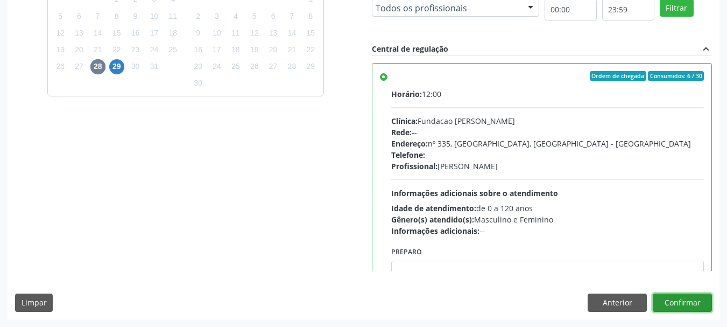
click at [680, 297] on button "Confirmar" at bounding box center [682, 302] width 59 height 18
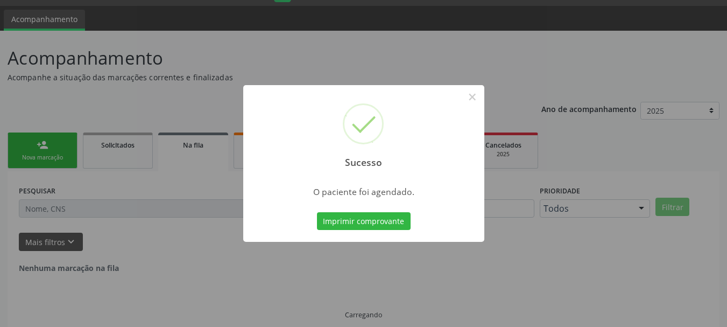
scroll to position [0, 0]
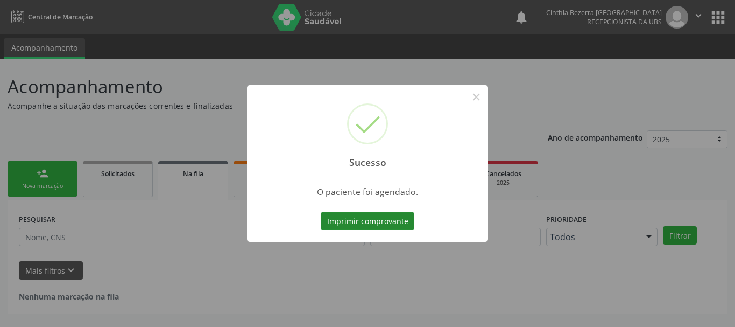
click at [360, 219] on button "Imprimir comprovante" at bounding box center [368, 221] width 94 height 18
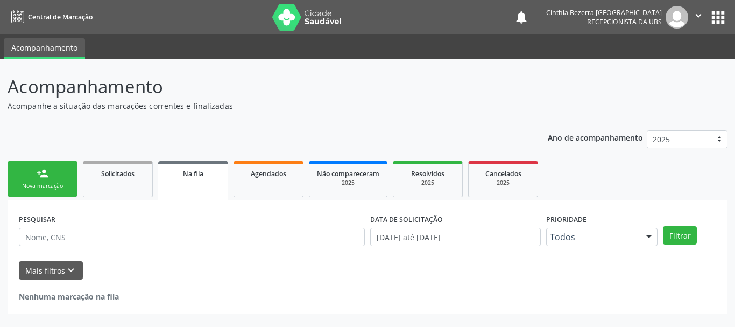
click at [32, 165] on link "person_add Nova marcação" at bounding box center [43, 179] width 70 height 36
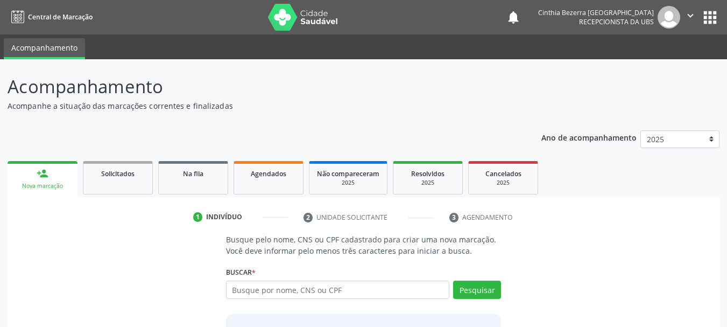
scroll to position [88, 0]
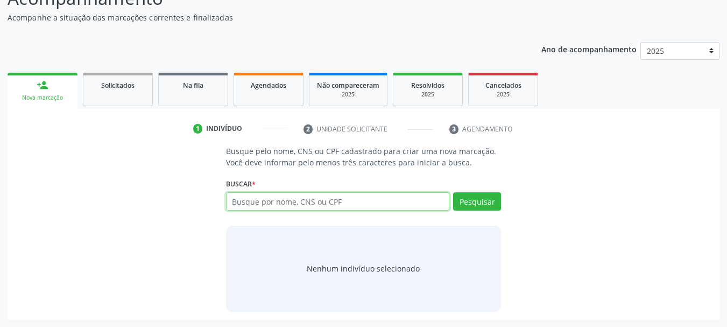
click at [410, 201] on input "text" at bounding box center [338, 201] width 224 height 18
type input "[PERSON_NAME]"
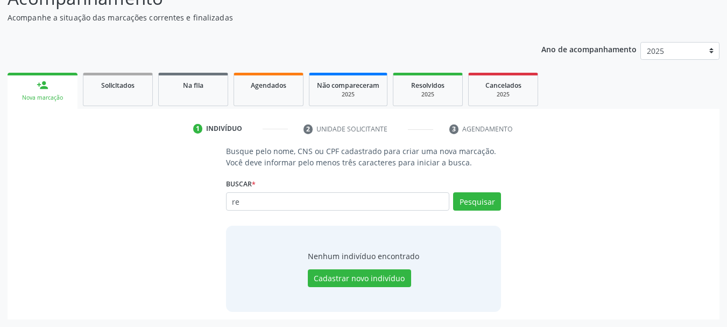
type input "r"
